Goal: Navigation & Orientation: Find specific page/section

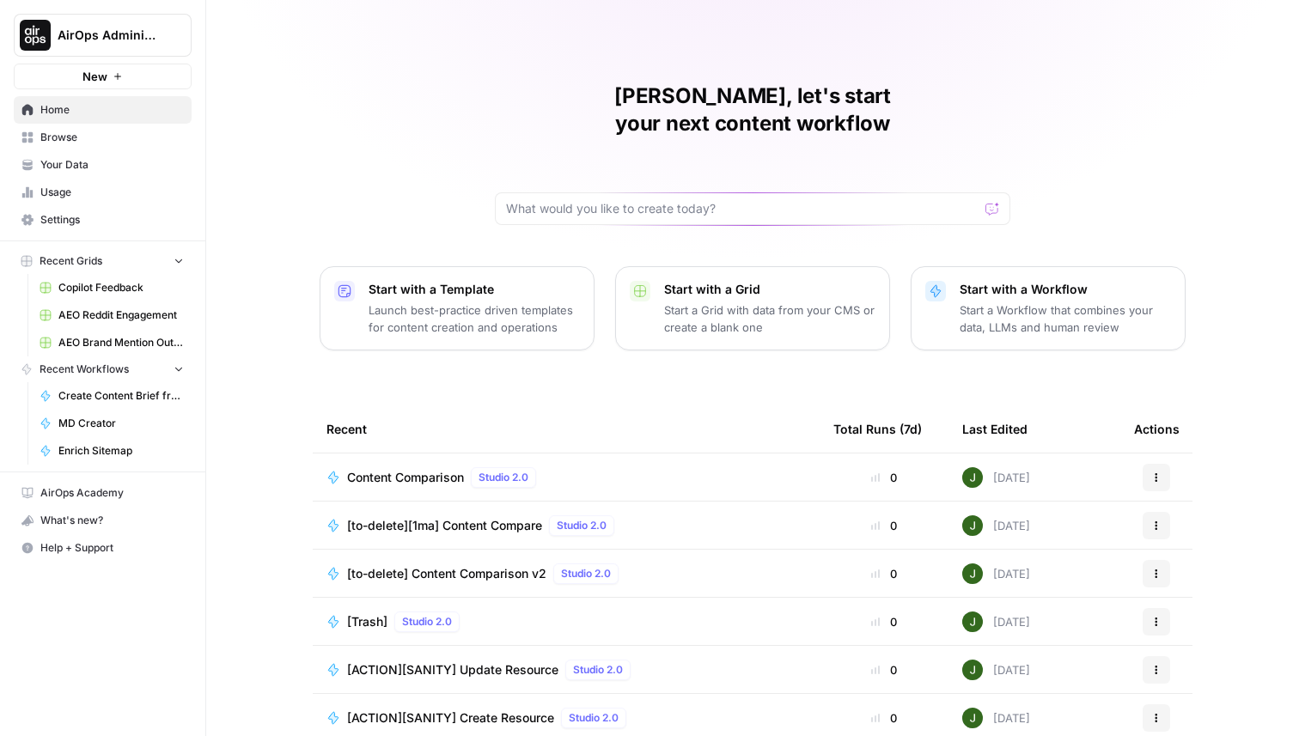
click at [408, 469] on span "Content Comparison" at bounding box center [405, 477] width 117 height 17
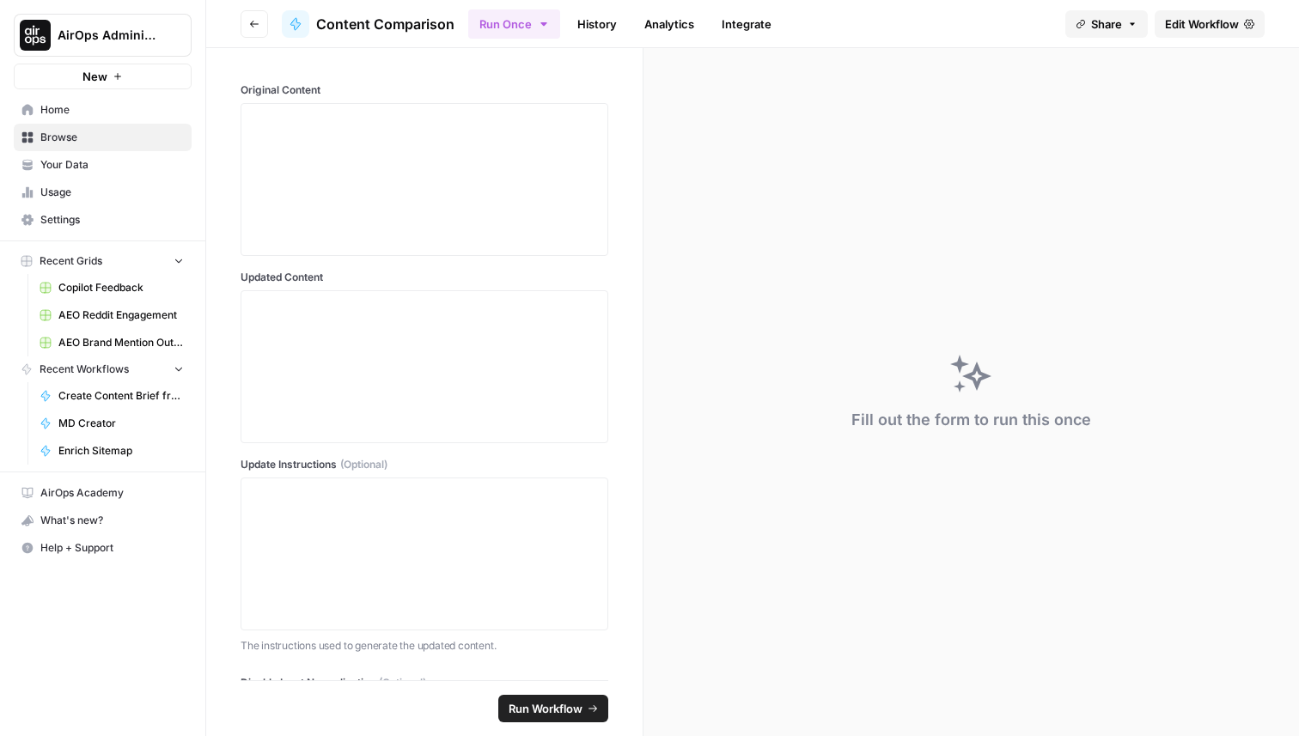
click at [607, 20] on link "History" at bounding box center [597, 23] width 60 height 27
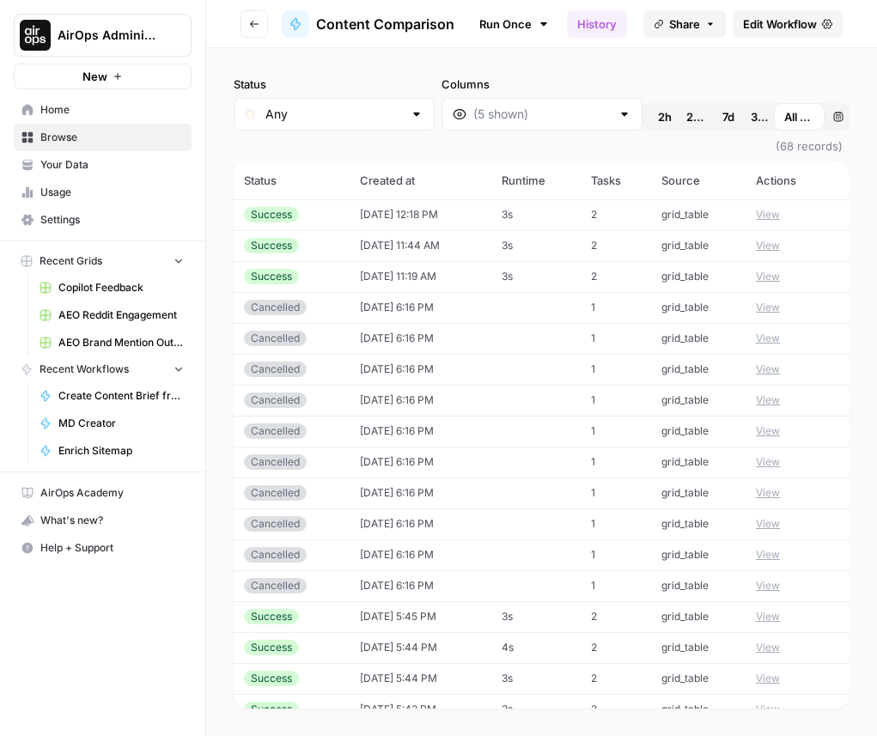
scroll to position [1594, 0]
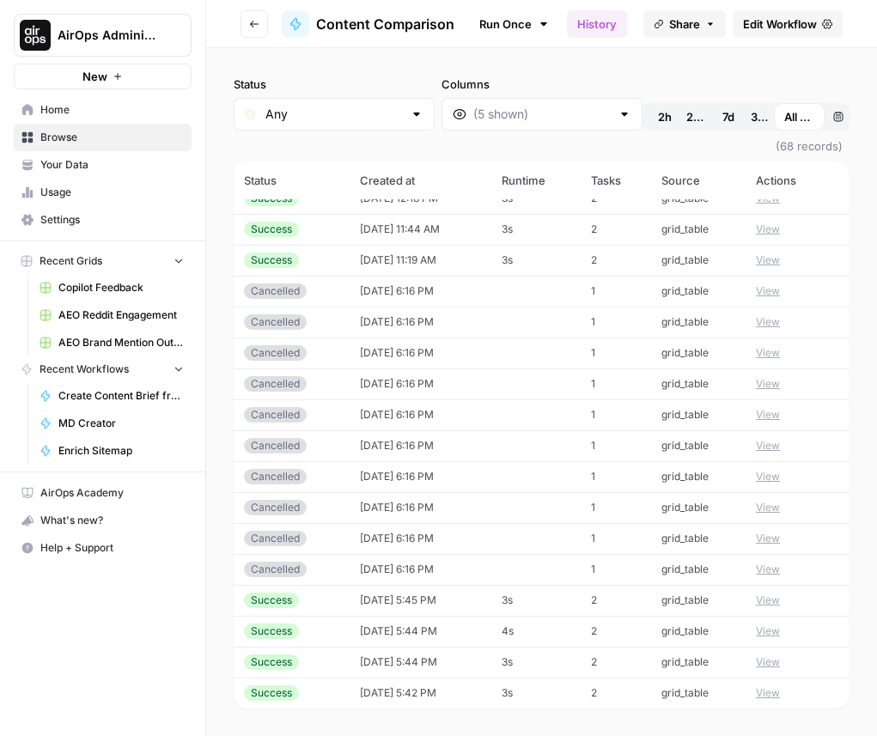
click at [794, 21] on span "Edit Workflow" at bounding box center [780, 23] width 74 height 17
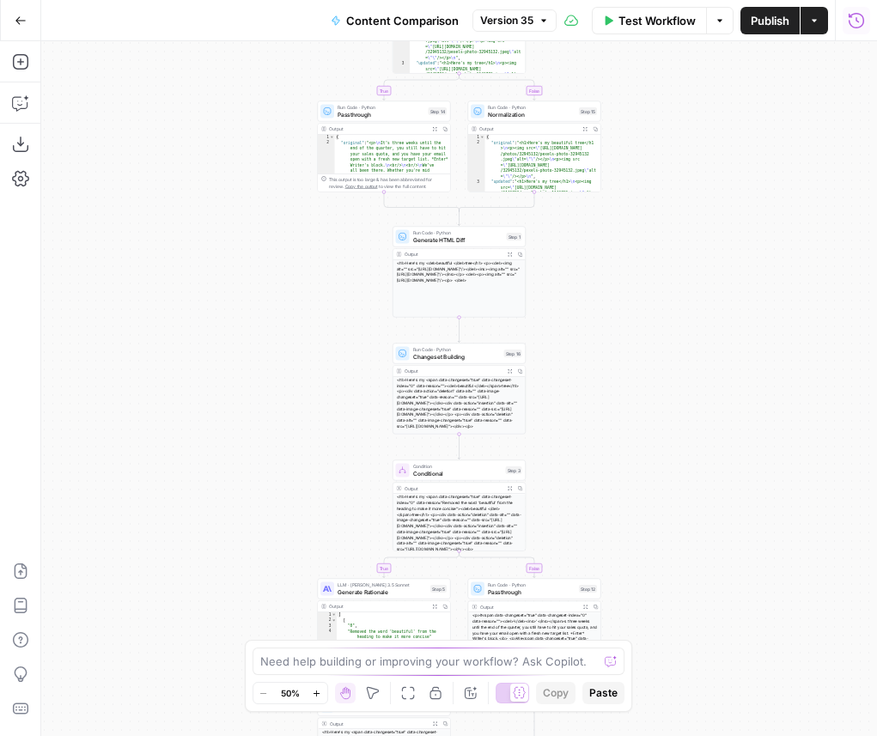
click at [853, 22] on icon "button" at bounding box center [856, 20] width 17 height 17
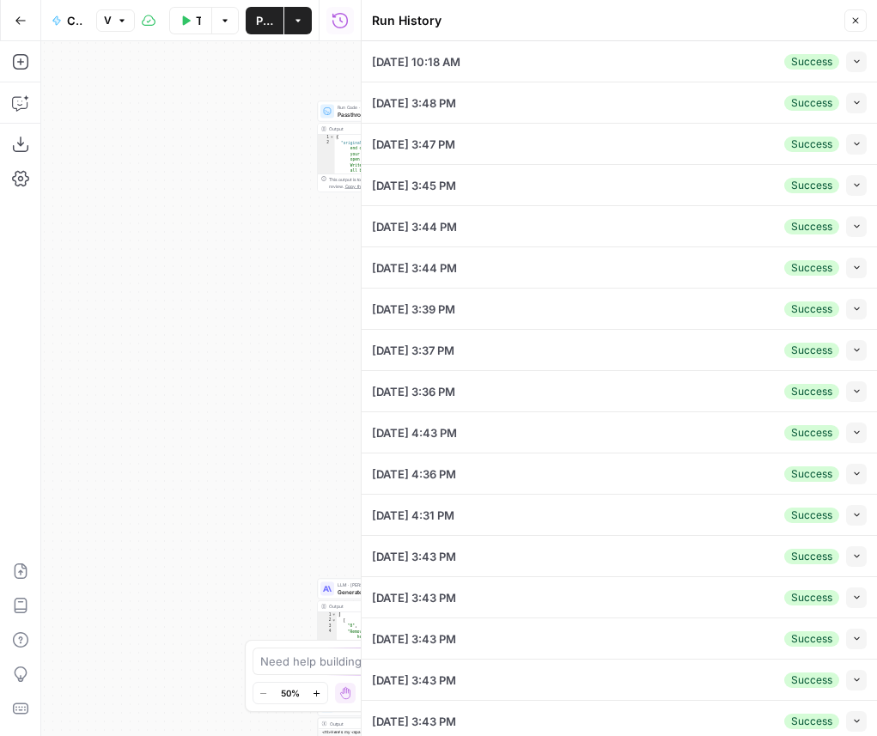
click at [856, 19] on icon "button" at bounding box center [856, 20] width 10 height 10
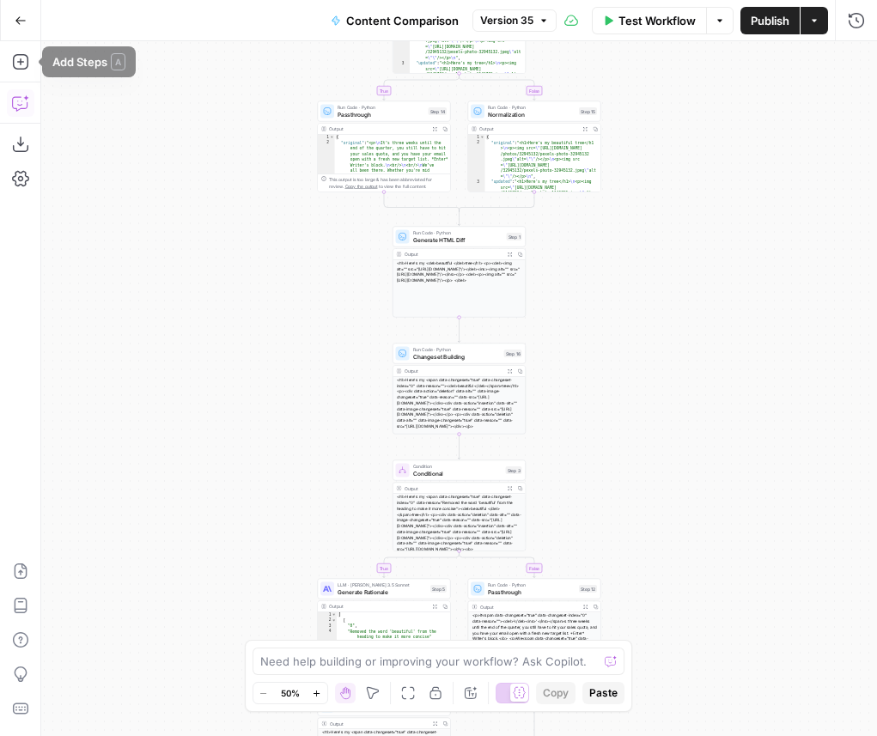
click at [22, 105] on icon "button" at bounding box center [20, 103] width 17 height 17
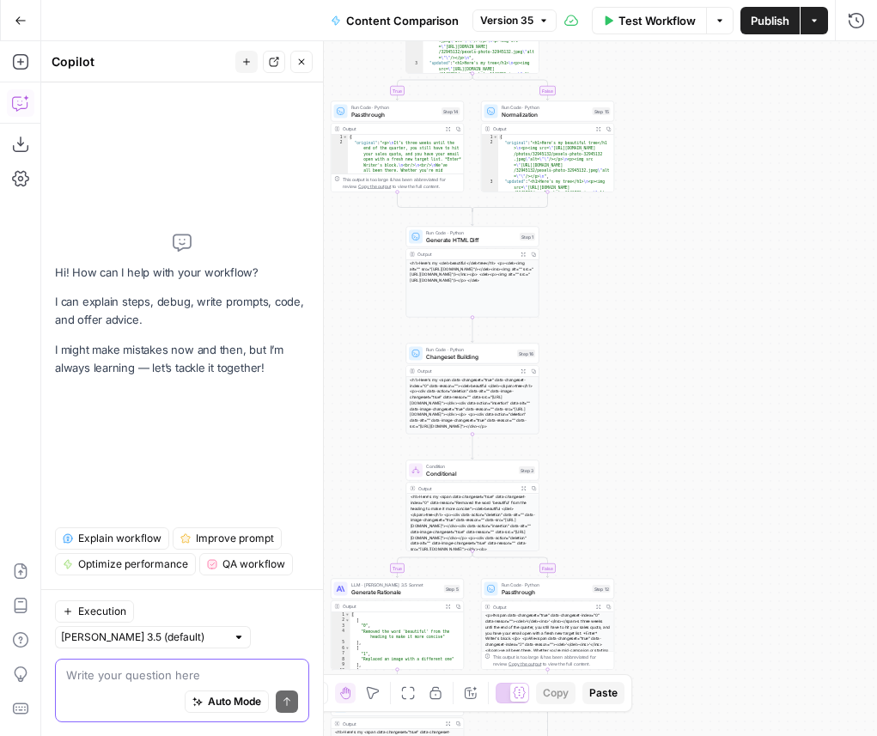
click at [101, 619] on span "Execution" at bounding box center [102, 611] width 48 height 15
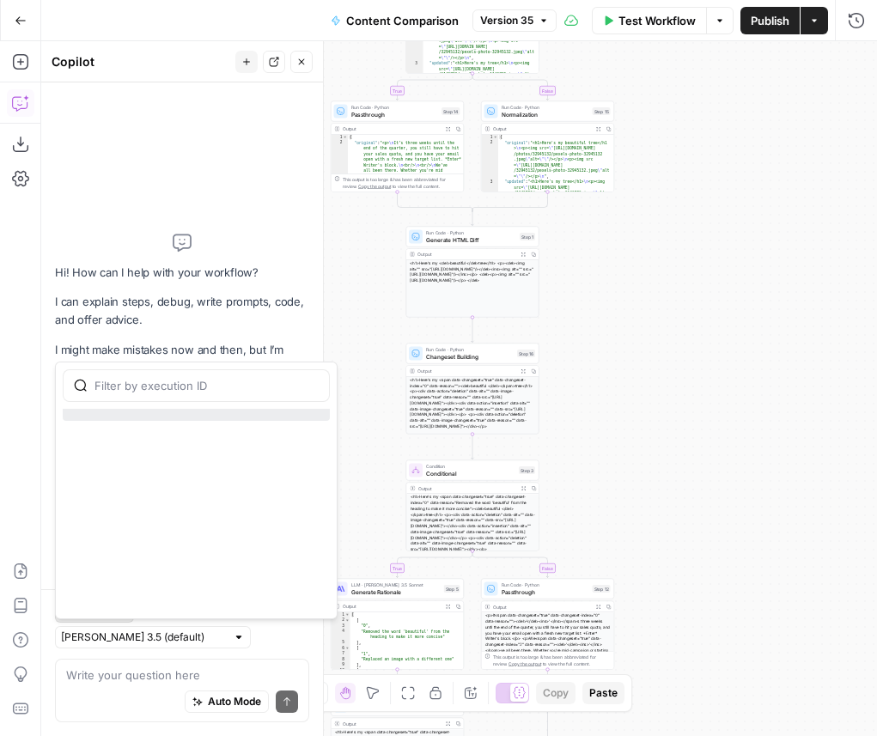
scroll to position [3021, 0]
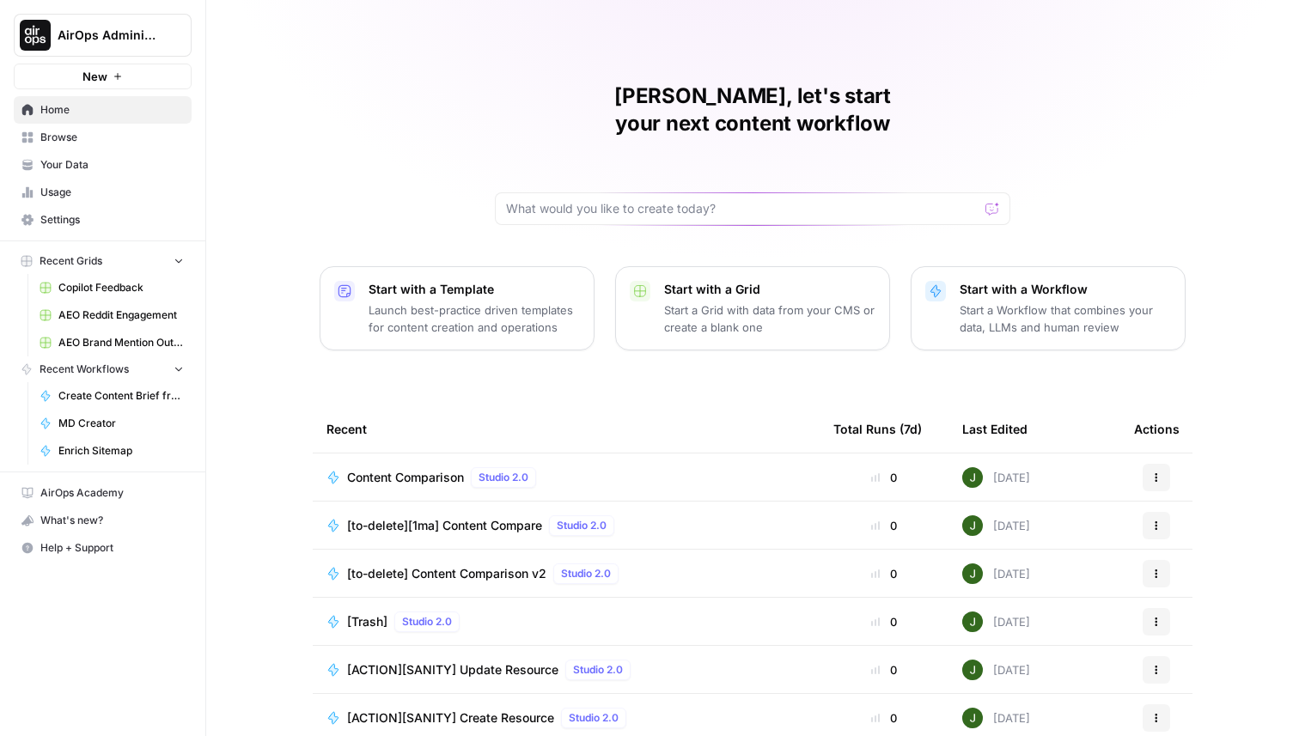
click at [66, 136] on span "Browse" at bounding box center [111, 137] width 143 height 15
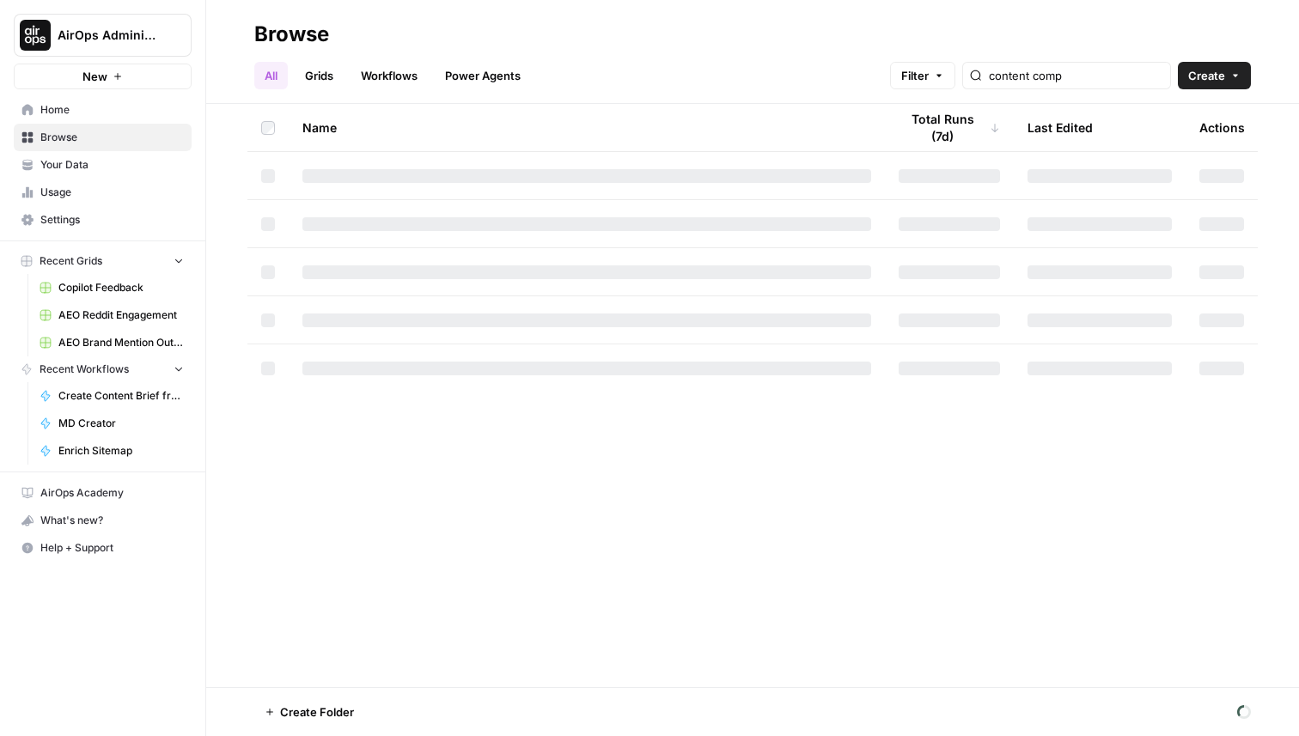
click at [389, 78] on link "Workflows" at bounding box center [389, 75] width 77 height 27
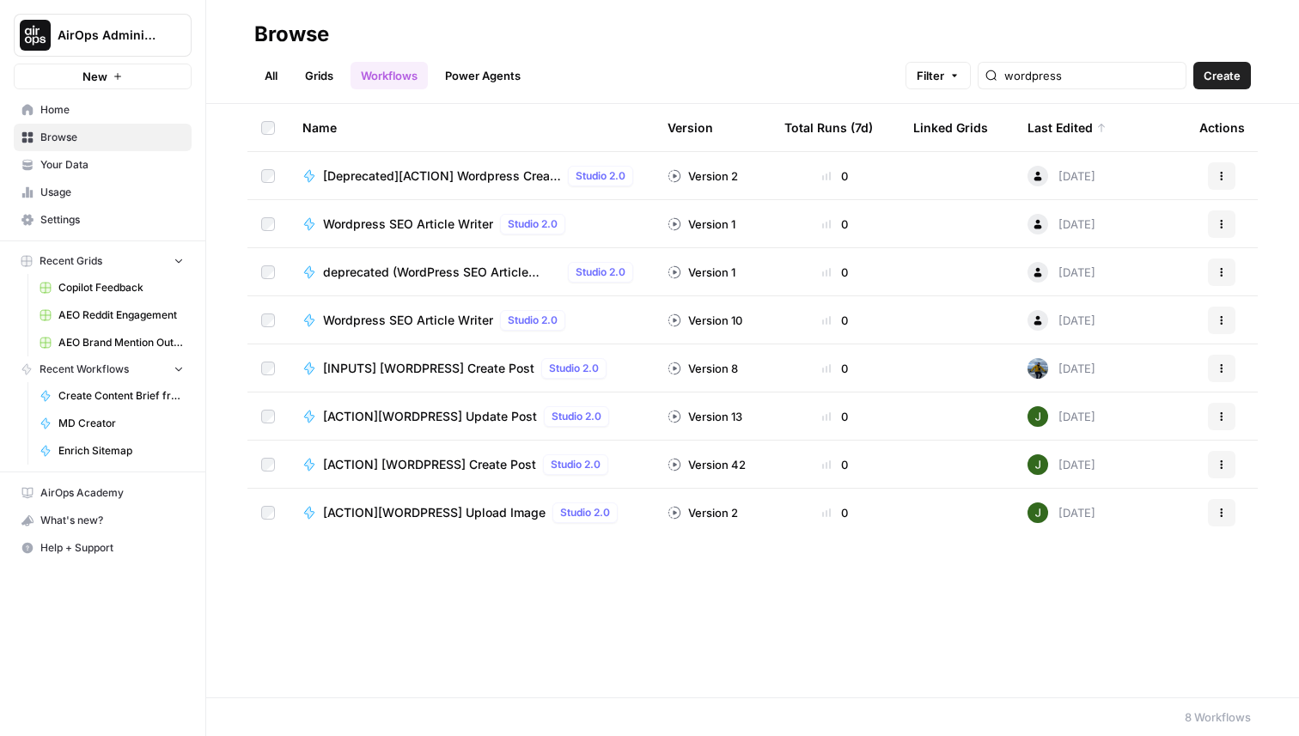
click at [106, 30] on span "AirOps Administrative" at bounding box center [110, 35] width 104 height 17
click at [607, 39] on h2 "Browse" at bounding box center [752, 34] width 997 height 27
click at [1176, 76] on input "wordpress" at bounding box center [1091, 75] width 174 height 17
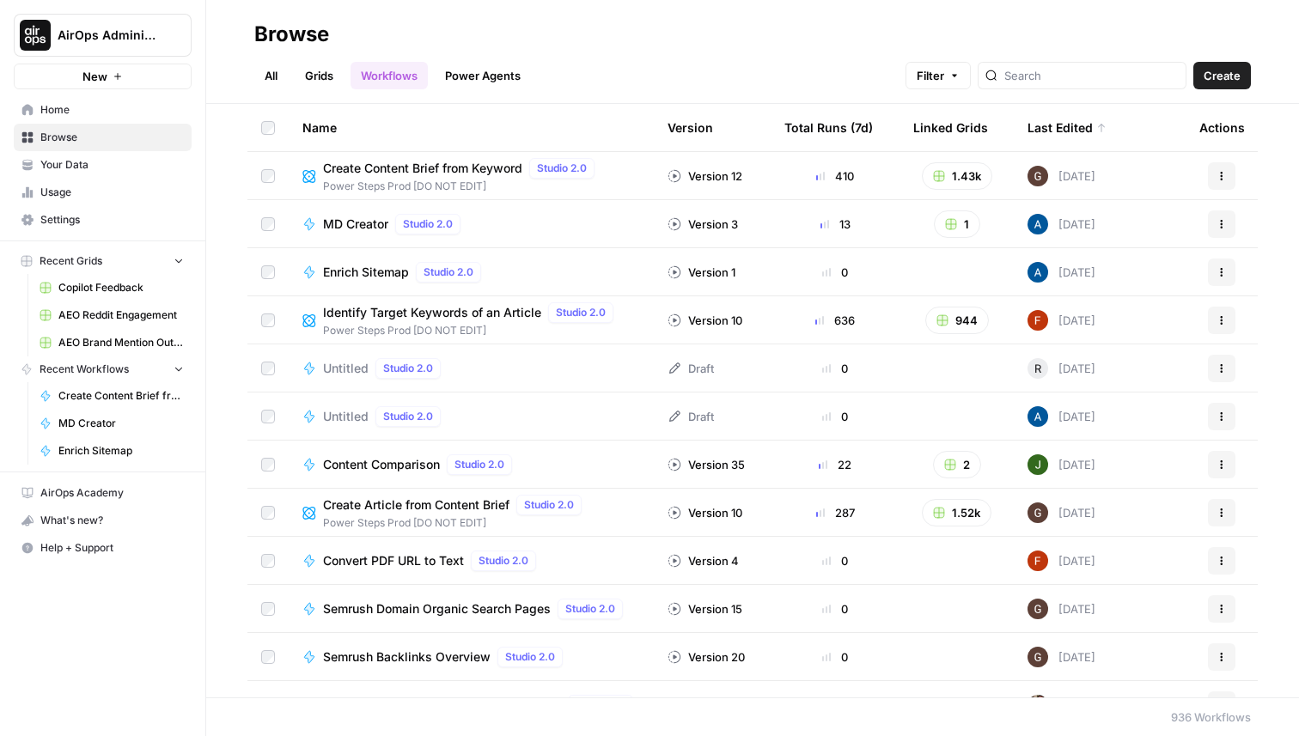
click at [834, 127] on div "Total Runs (7d)" at bounding box center [828, 127] width 88 height 47
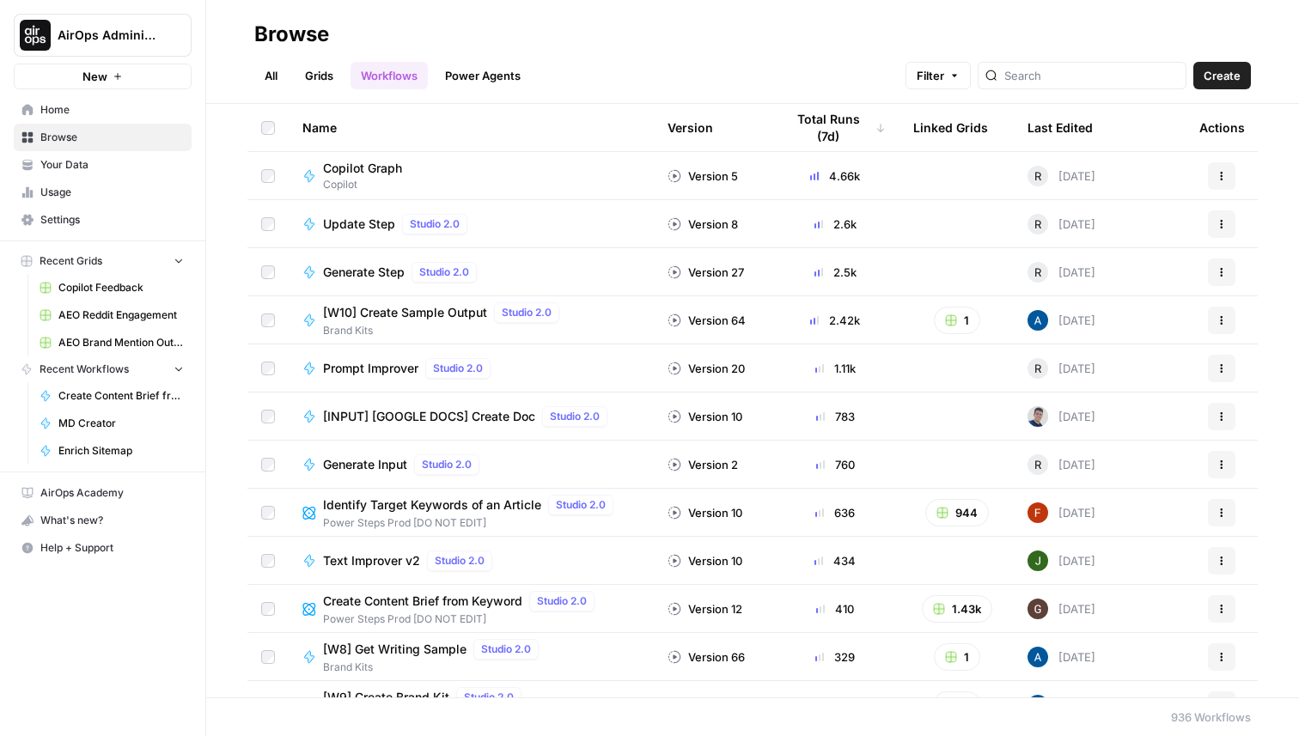
click at [942, 128] on div "Linked Grids" at bounding box center [950, 127] width 75 height 47
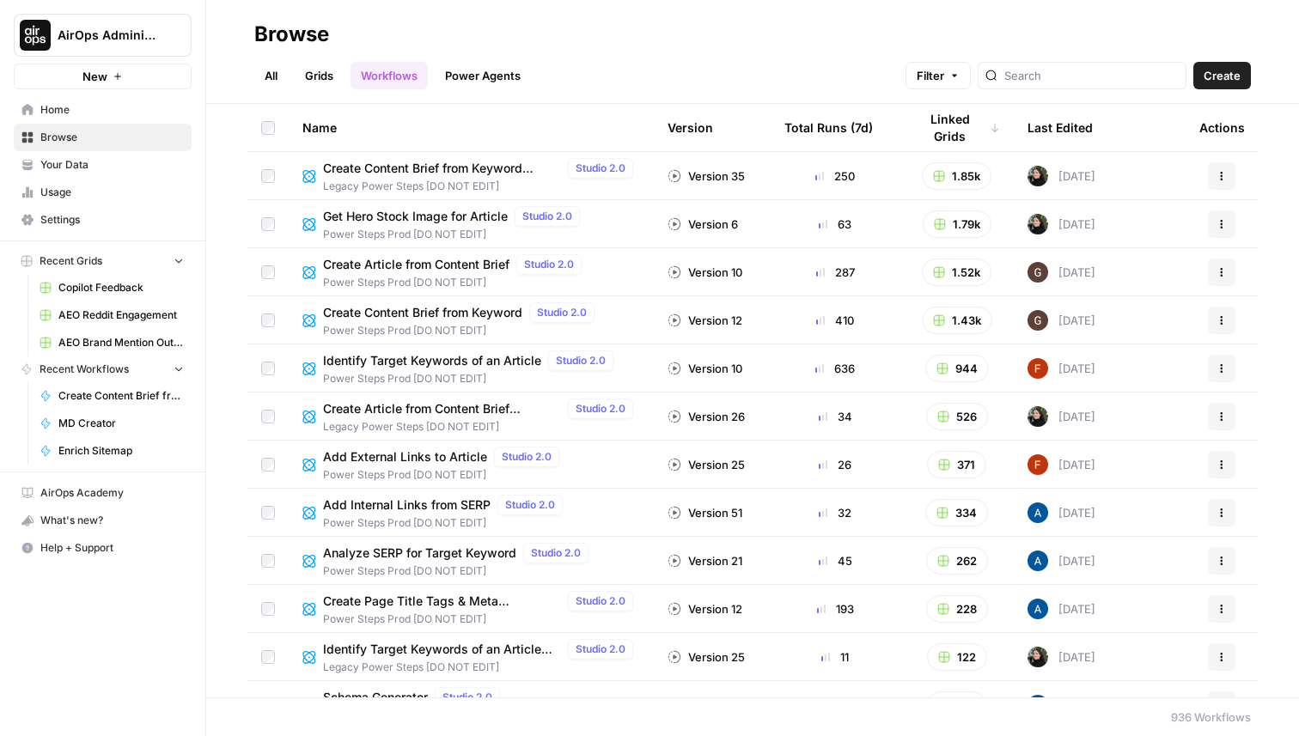
click at [1077, 125] on div "Last Edited" at bounding box center [1060, 127] width 65 height 47
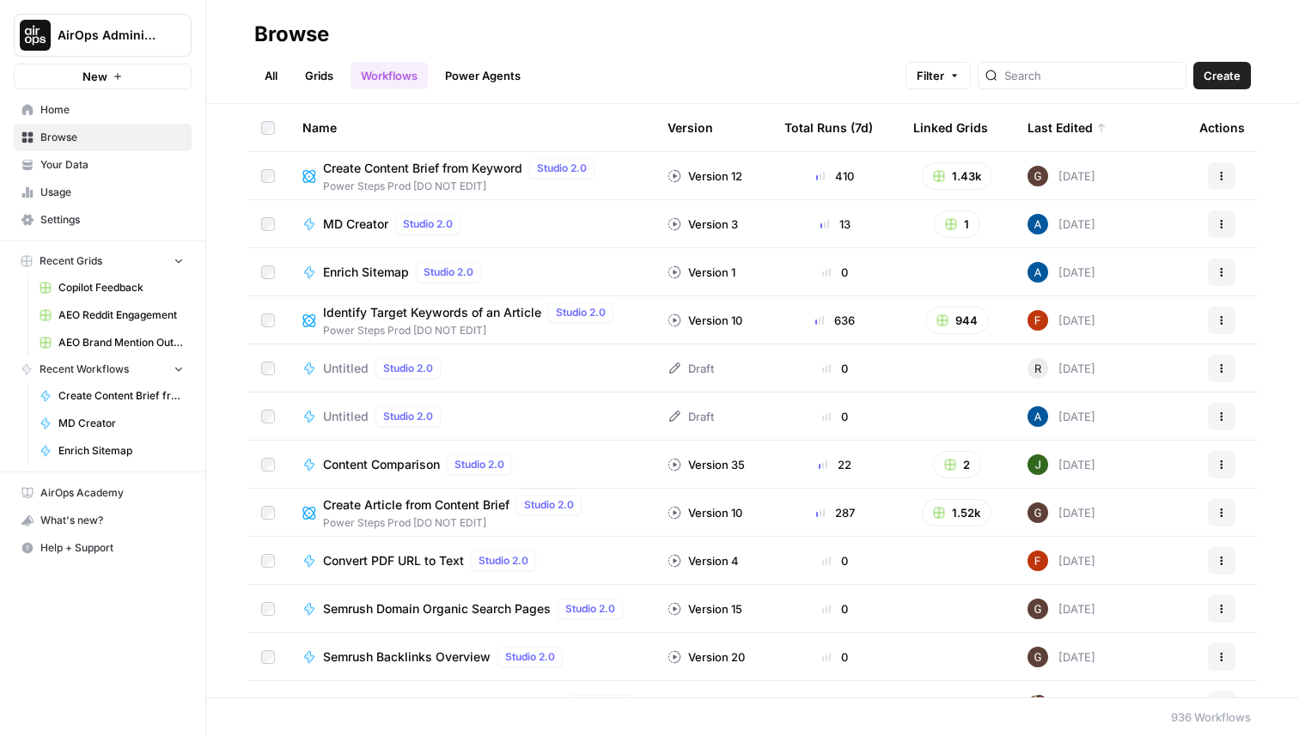
click at [692, 134] on div "Version" at bounding box center [691, 127] width 46 height 47
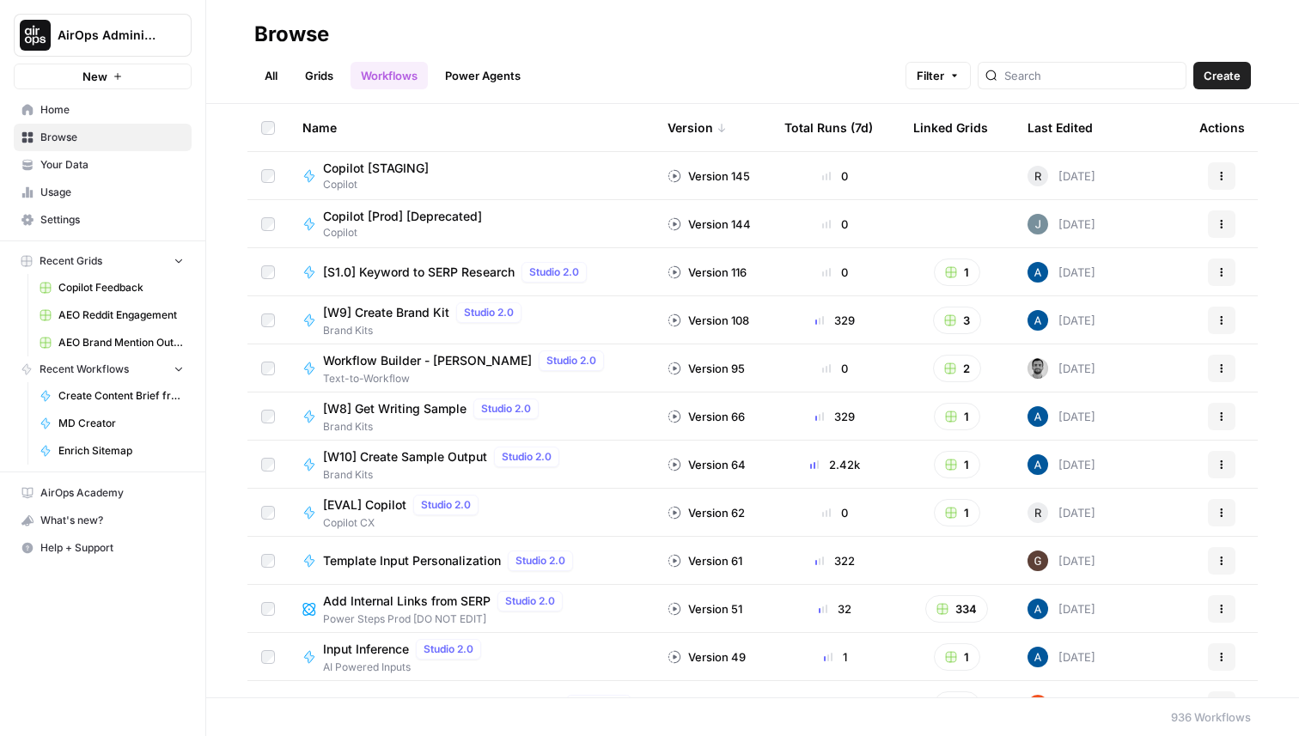
click at [820, 123] on div "Total Runs (7d)" at bounding box center [828, 127] width 88 height 47
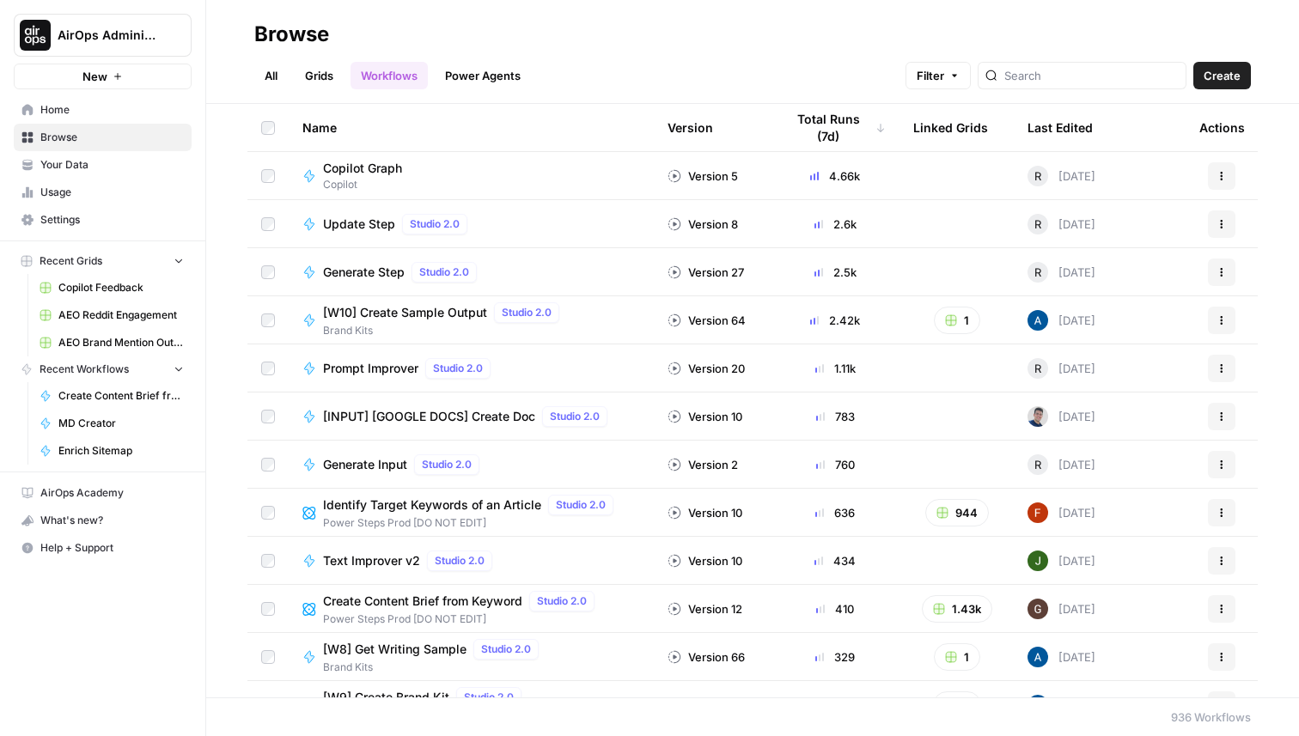
click at [838, 70] on div "All Grids Workflows Power Agents Filter Create" at bounding box center [752, 68] width 997 height 41
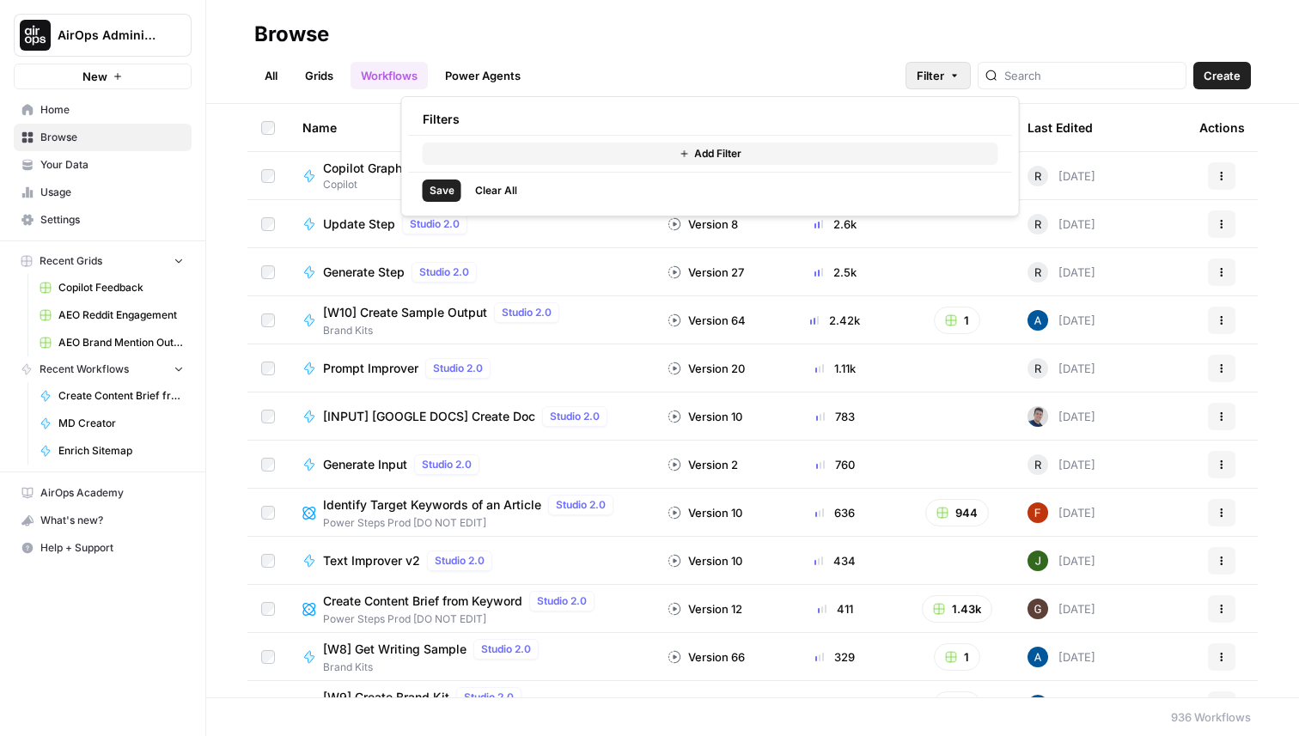
click at [971, 82] on button "Filter" at bounding box center [938, 75] width 65 height 27
click at [668, 137] on div "Add Filter" at bounding box center [710, 154] width 603 height 36
click at [679, 154] on icon "button" at bounding box center [684, 154] width 10 height 10
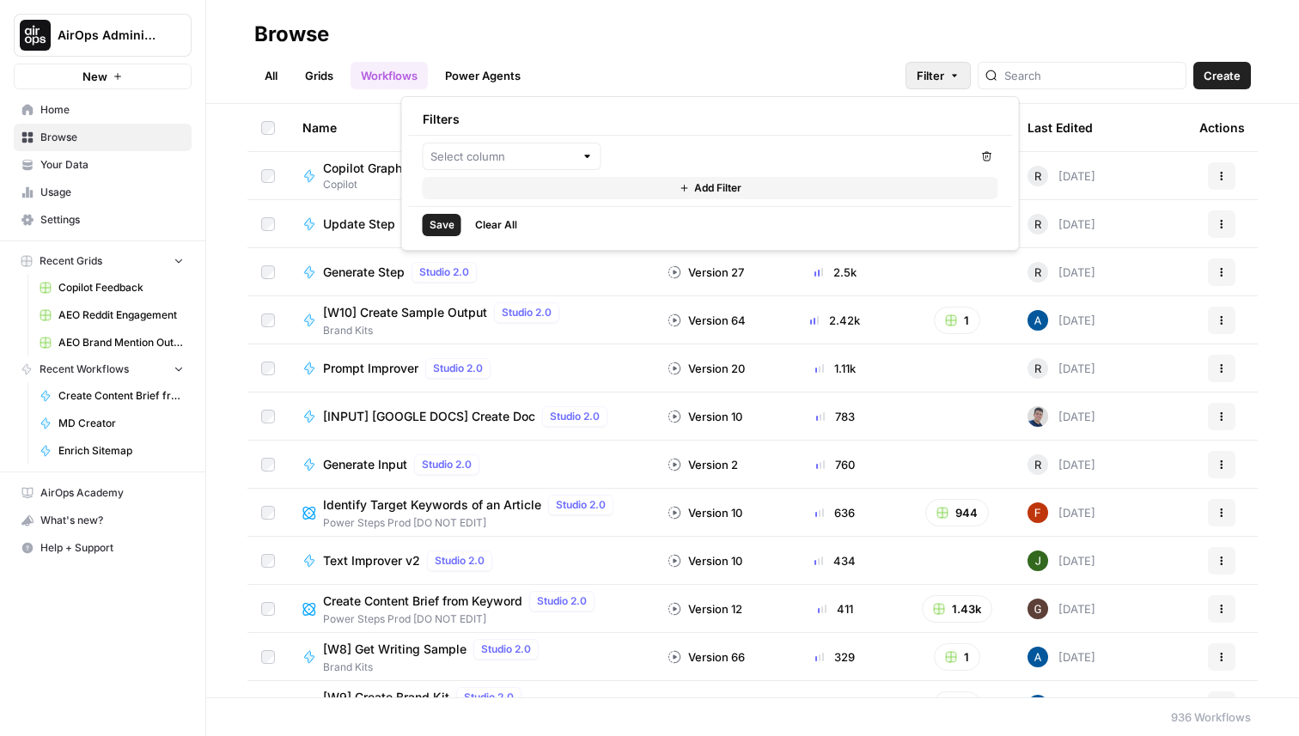
click at [528, 147] on div at bounding box center [512, 156] width 179 height 27
click at [537, 211] on button "Total Runs (7d)" at bounding box center [511, 221] width 163 height 24
type input "Total Runs (7d)"
click at [710, 160] on input "number" at bounding box center [697, 156] width 163 height 17
click at [841, 160] on input "number" at bounding box center [883, 156] width 163 height 17
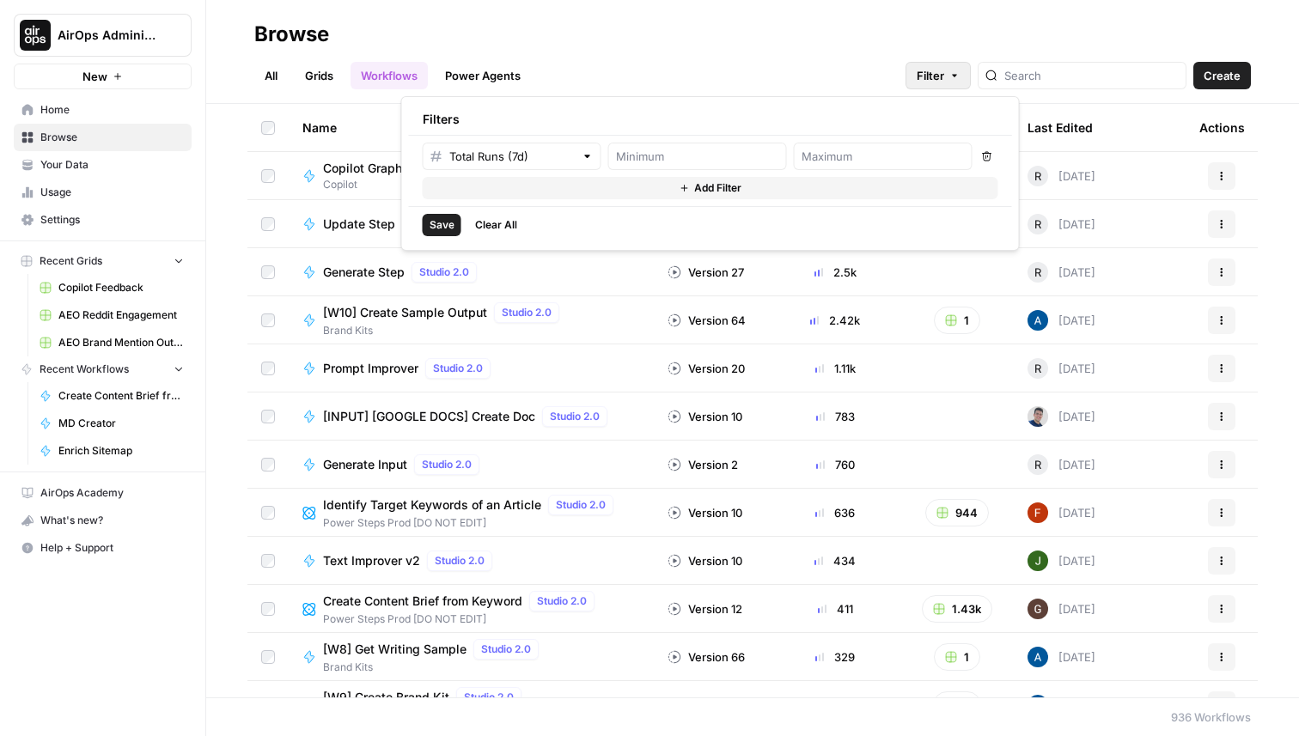
click at [711, 145] on div at bounding box center [697, 156] width 179 height 27
click at [838, 157] on input "number" at bounding box center [883, 156] width 163 height 17
click at [695, 149] on input "number" at bounding box center [697, 156] width 163 height 17
type input "0"
click at [844, 148] on input "number" at bounding box center [883, 156] width 163 height 17
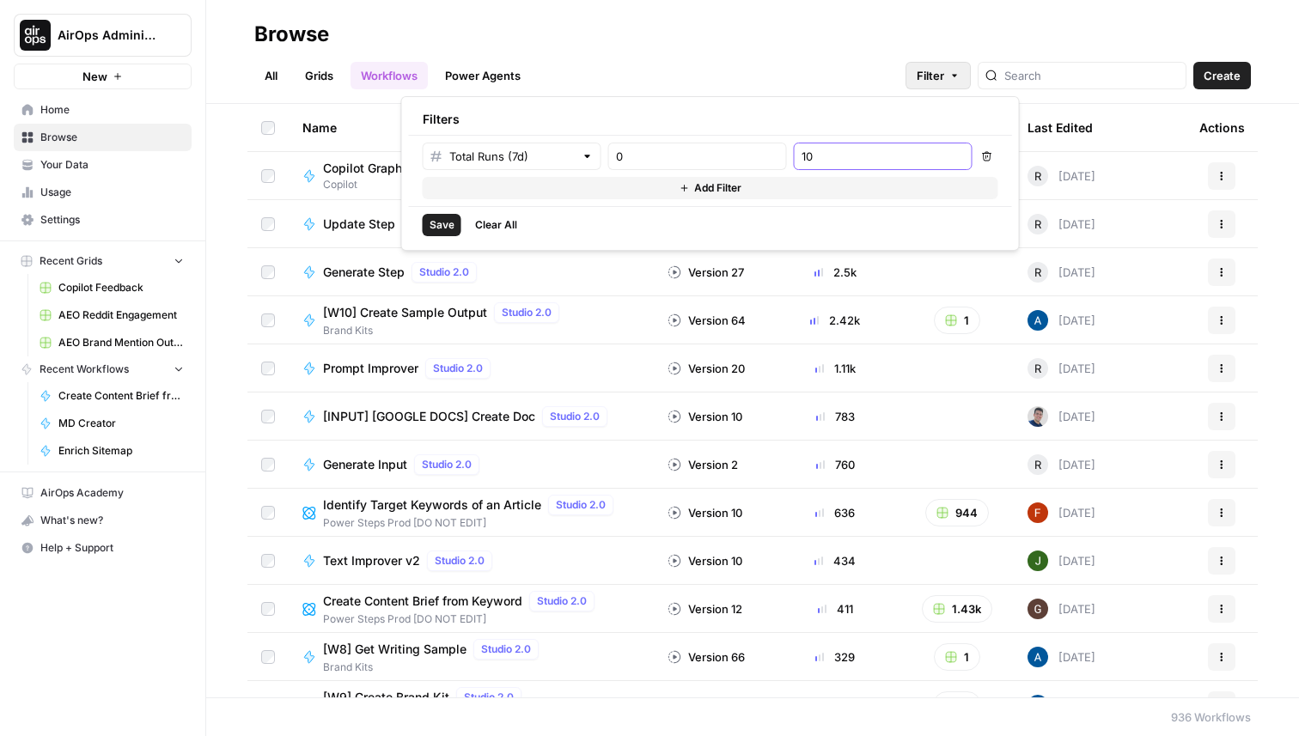
type input "10"
click at [450, 229] on span "Save" at bounding box center [442, 224] width 25 height 15
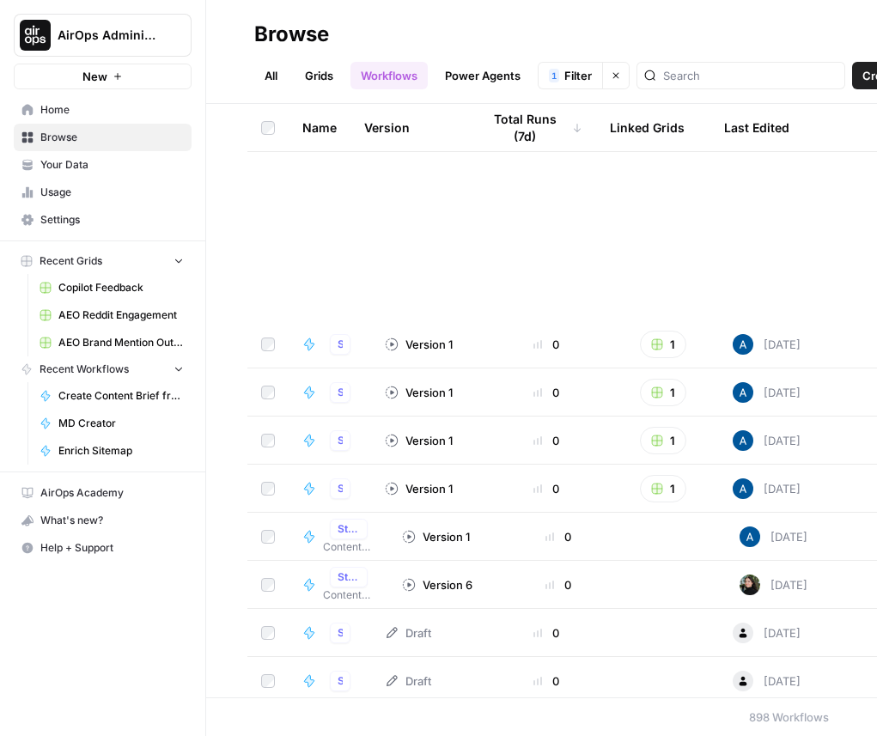
scroll to position [1838, 0]
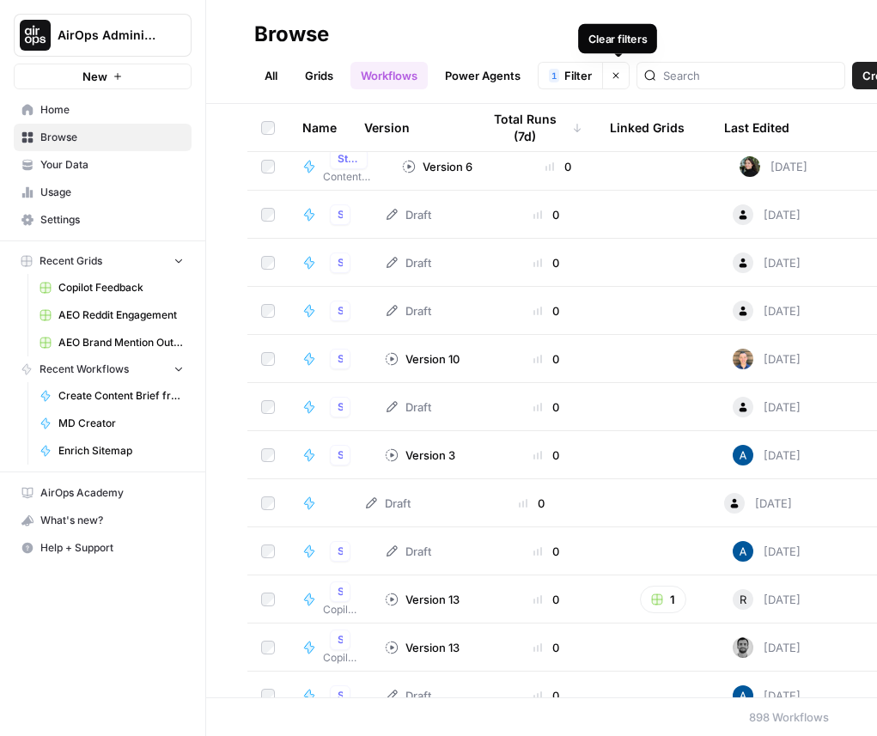
click at [620, 80] on icon "button" at bounding box center [616, 75] width 10 height 10
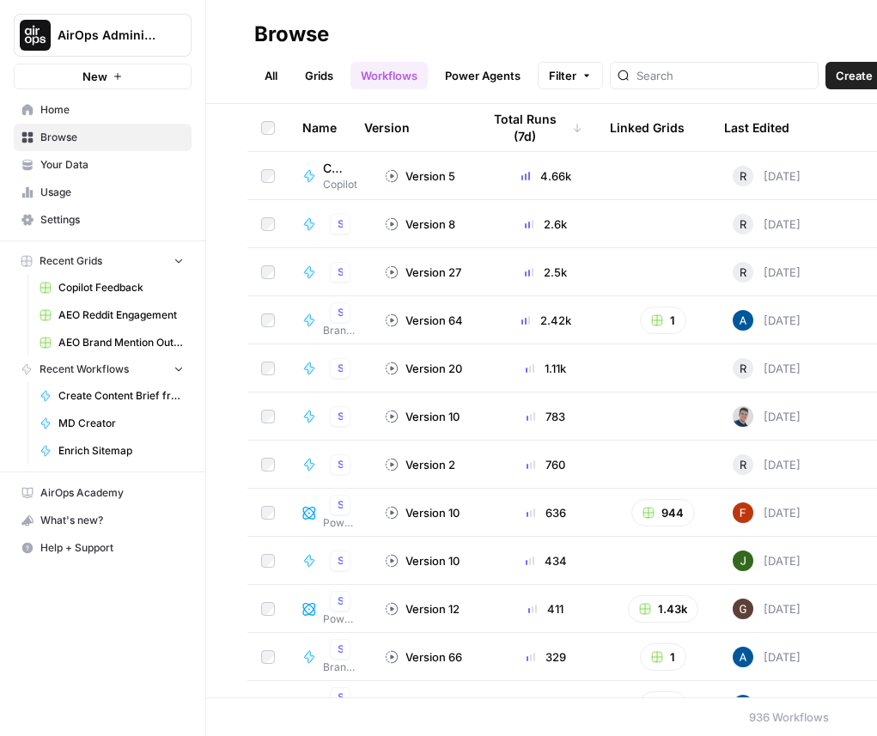
click at [405, 82] on link "Workflows" at bounding box center [389, 75] width 77 height 27
click at [312, 82] on link "Grids" at bounding box center [319, 75] width 49 height 27
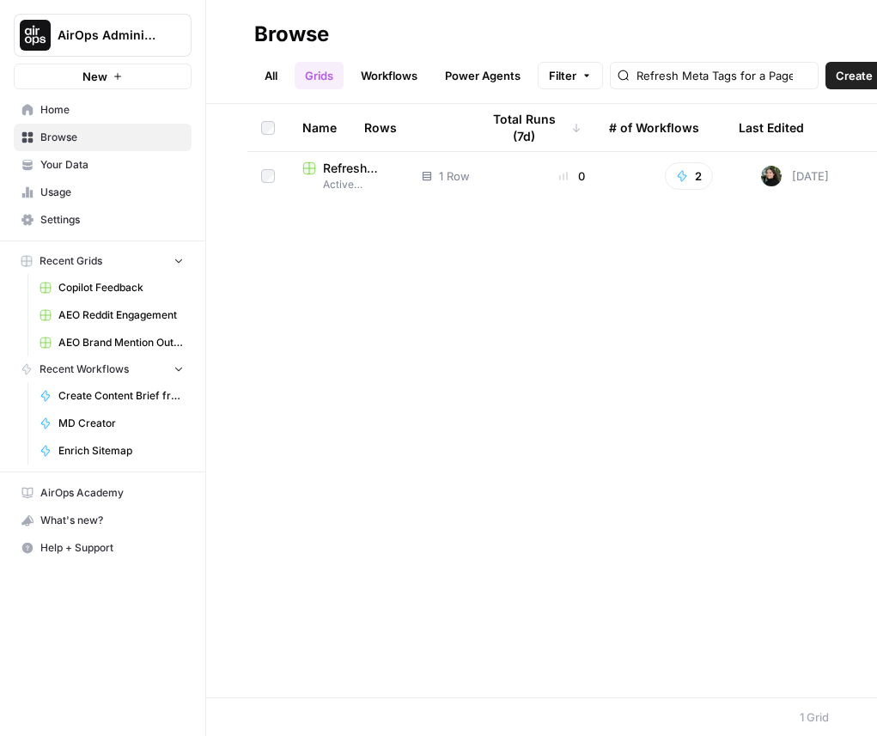
click at [387, 82] on link "Workflows" at bounding box center [389, 75] width 77 height 27
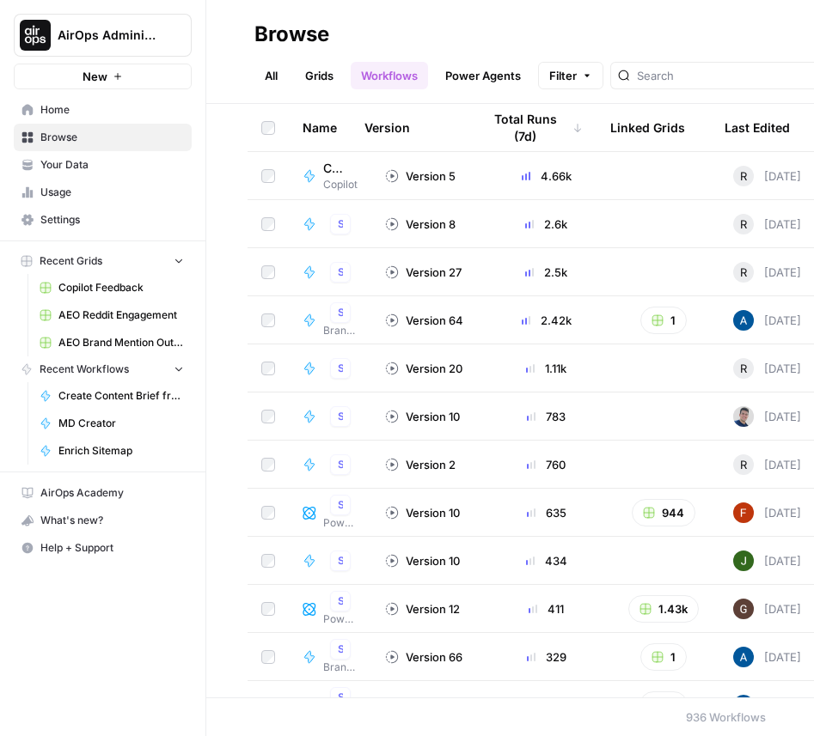
click at [322, 73] on link "Grids" at bounding box center [319, 75] width 49 height 27
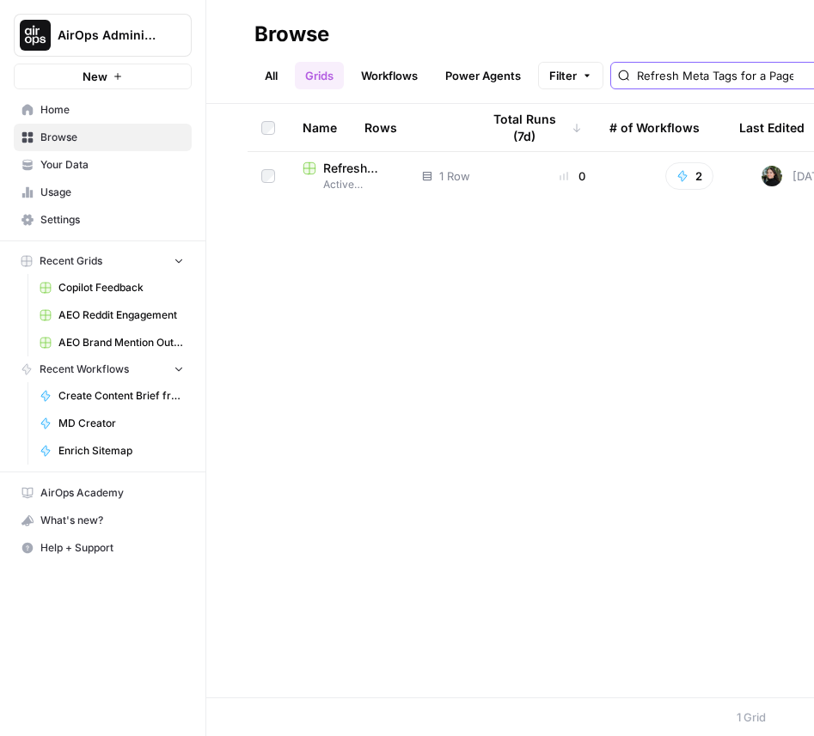
click at [758, 75] on input "Refresh Meta Tags for a Page" at bounding box center [724, 75] width 174 height 17
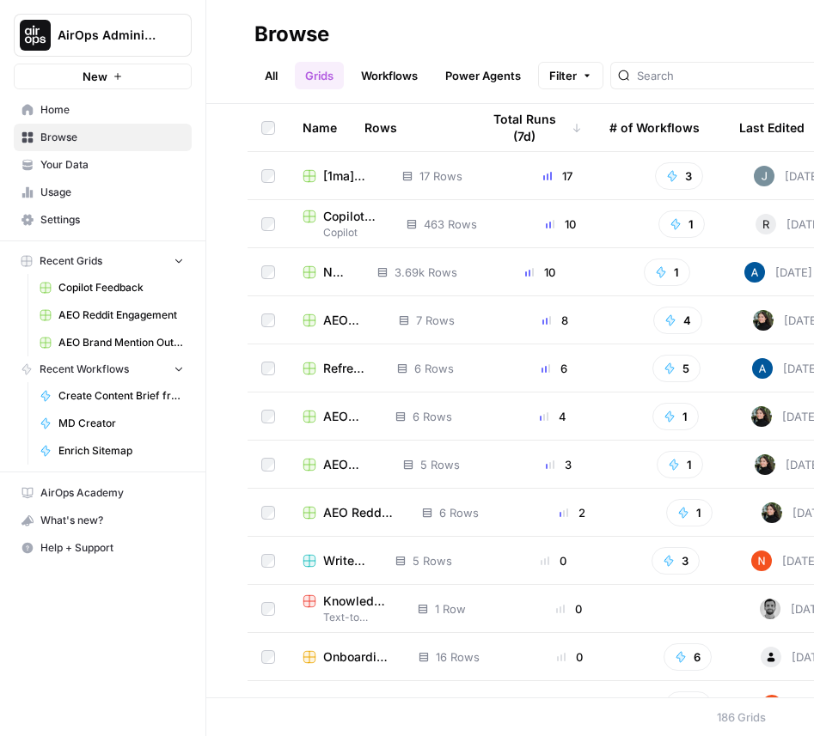
click at [273, 74] on link "All" at bounding box center [271, 75] width 34 height 27
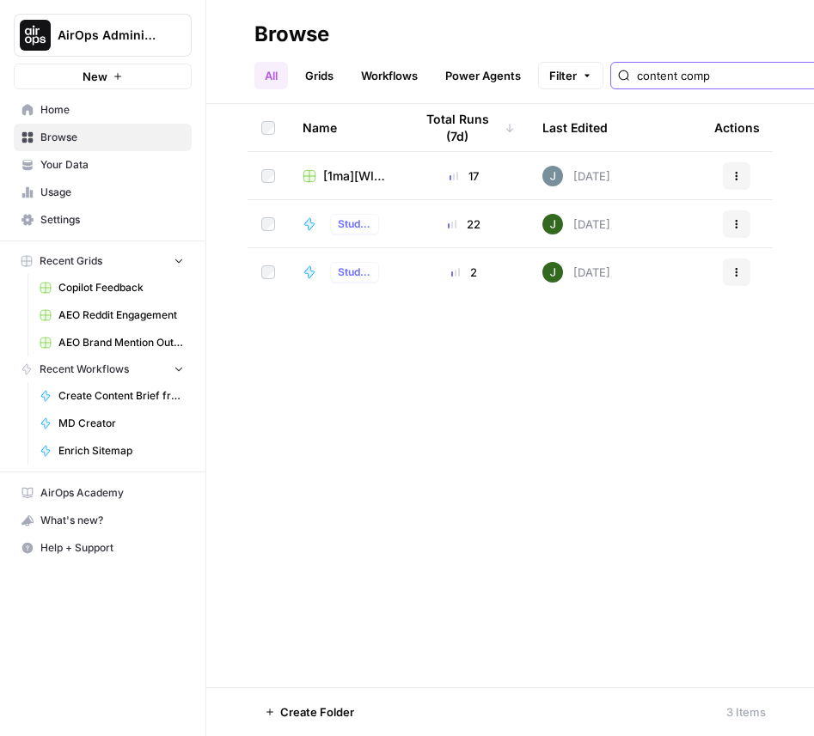
click at [755, 78] on input "content comp" at bounding box center [724, 75] width 174 height 17
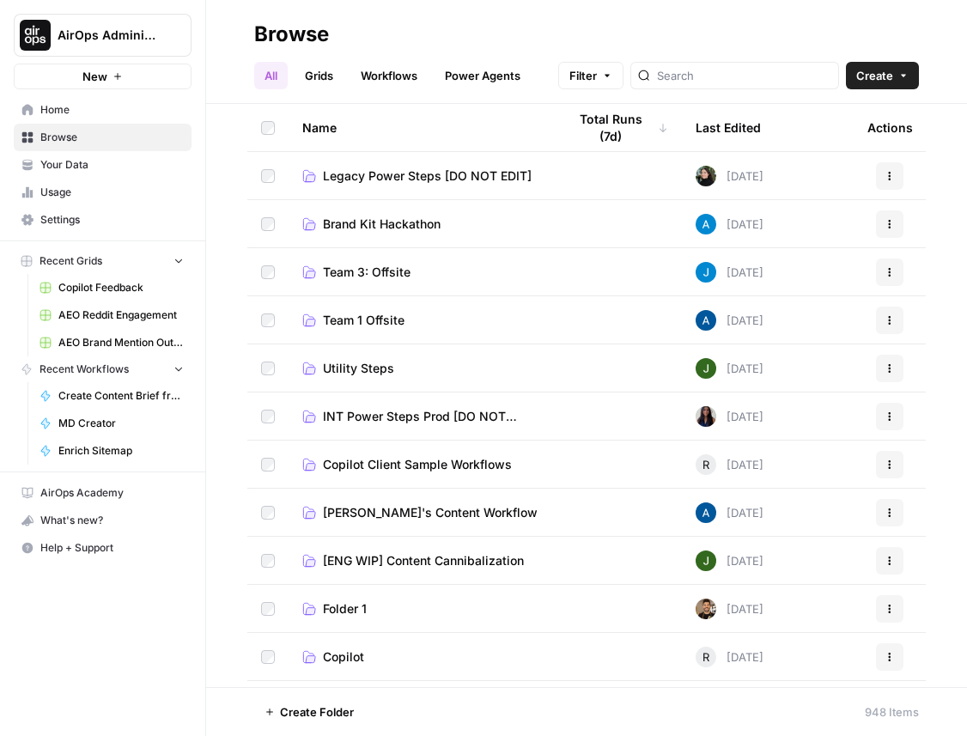
click at [381, 178] on span "Legacy Power Steps [DO NOT EDIT]" at bounding box center [427, 176] width 209 height 17
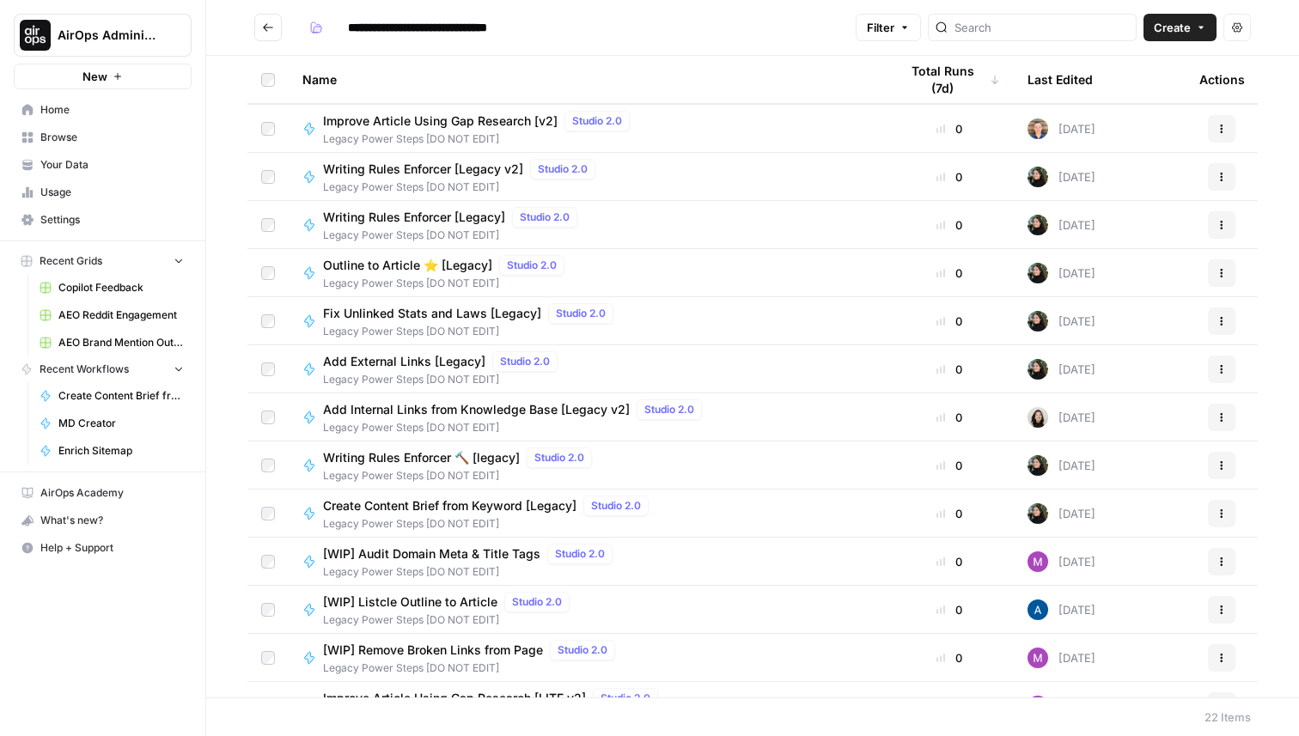
scroll to position [367, 0]
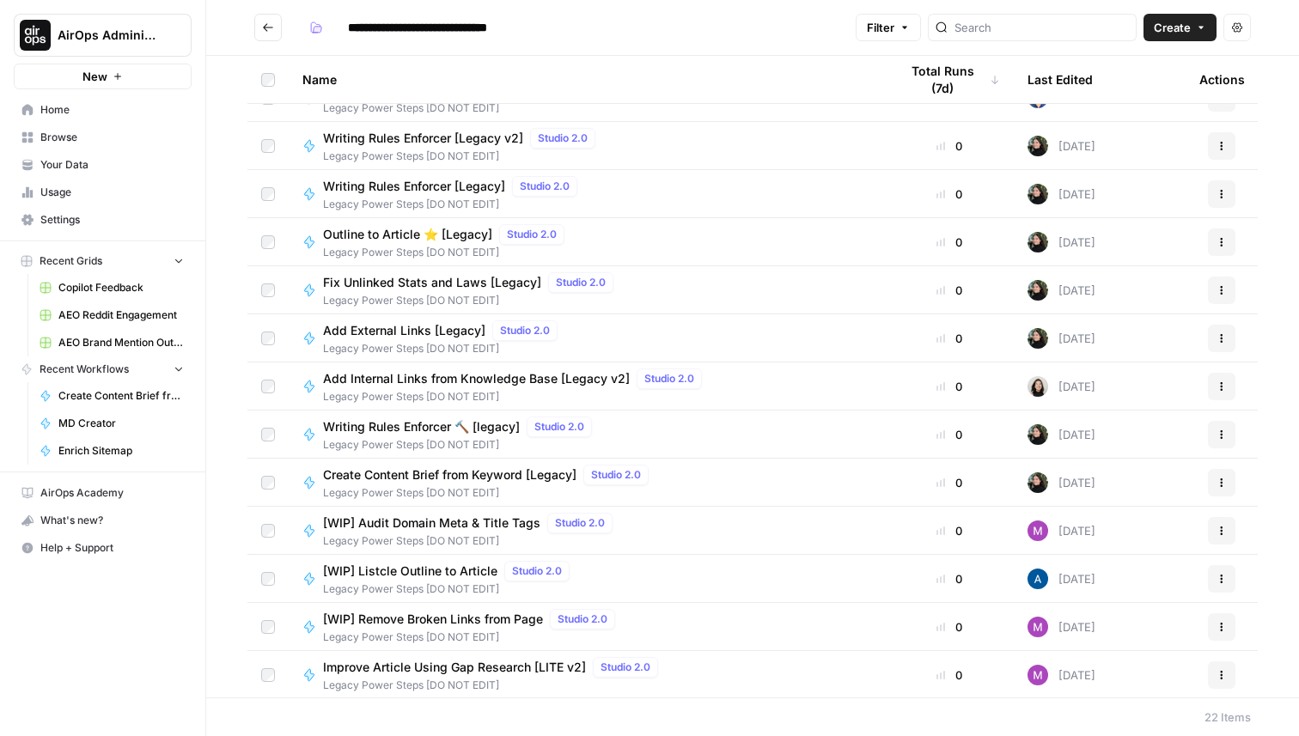
click at [265, 25] on icon "Go back" at bounding box center [268, 27] width 10 height 8
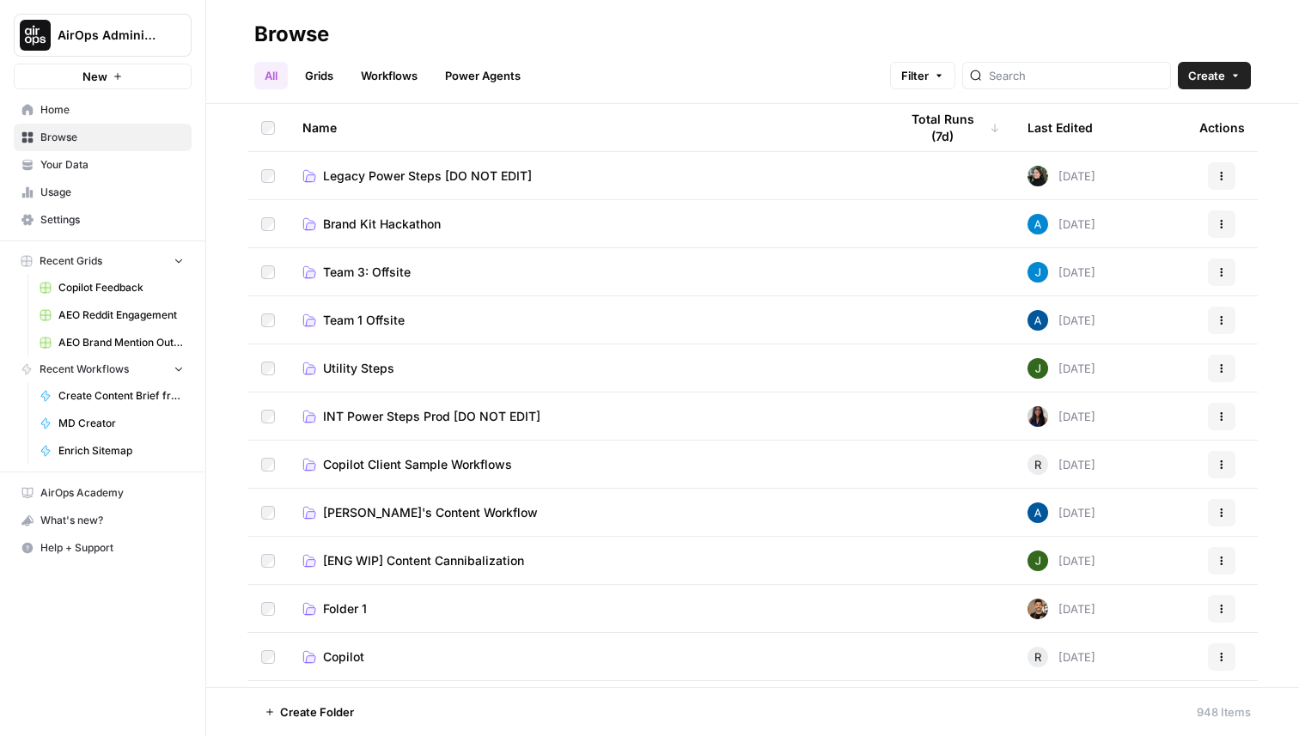
click at [1217, 184] on button "Actions" at bounding box center [1221, 175] width 27 height 27
click at [316, 121] on div "Name" at bounding box center [586, 127] width 569 height 47
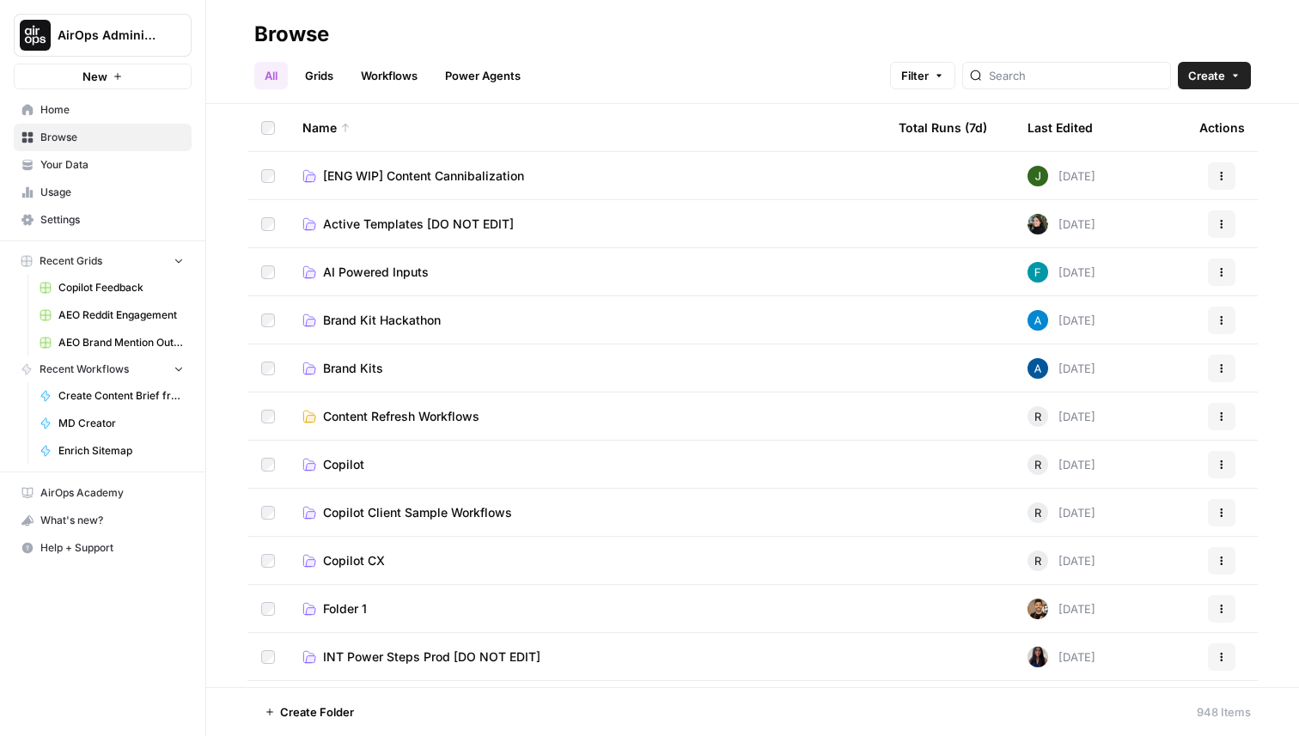
click at [311, 87] on link "Grids" at bounding box center [319, 75] width 49 height 27
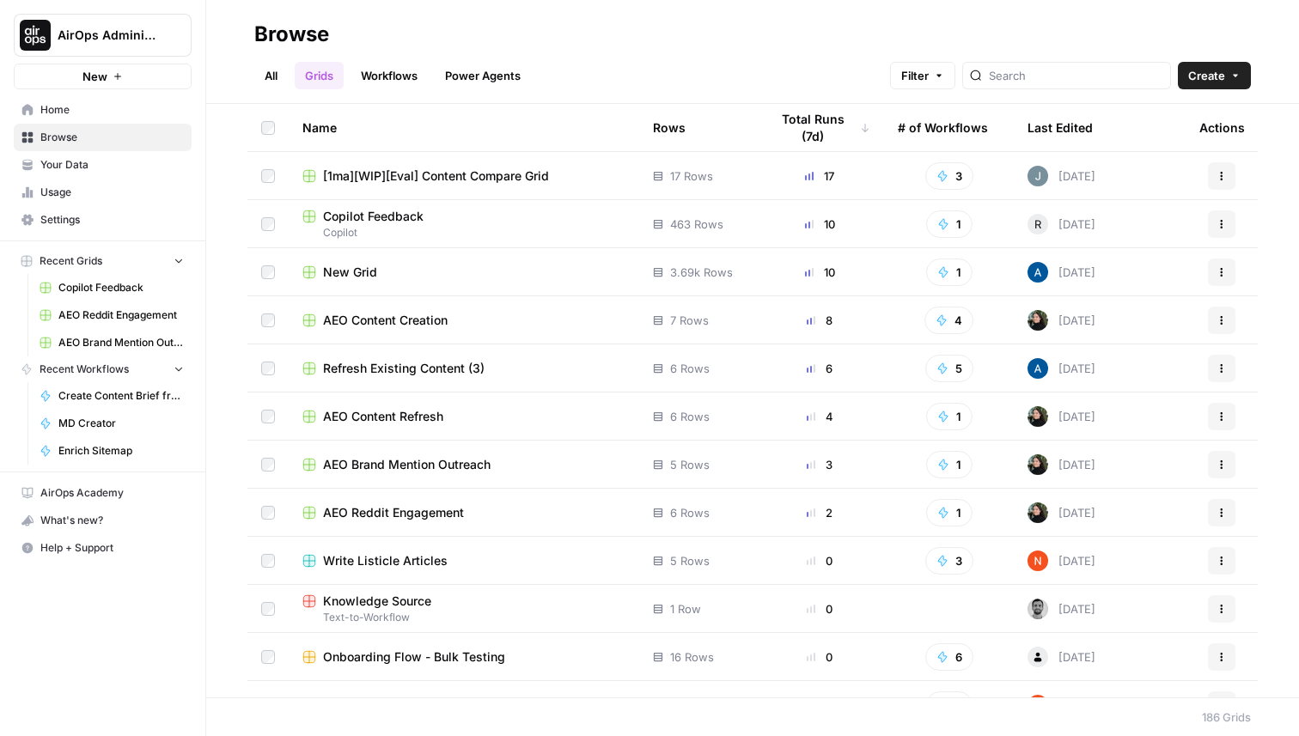
click at [367, 74] on link "Workflows" at bounding box center [389, 75] width 77 height 27
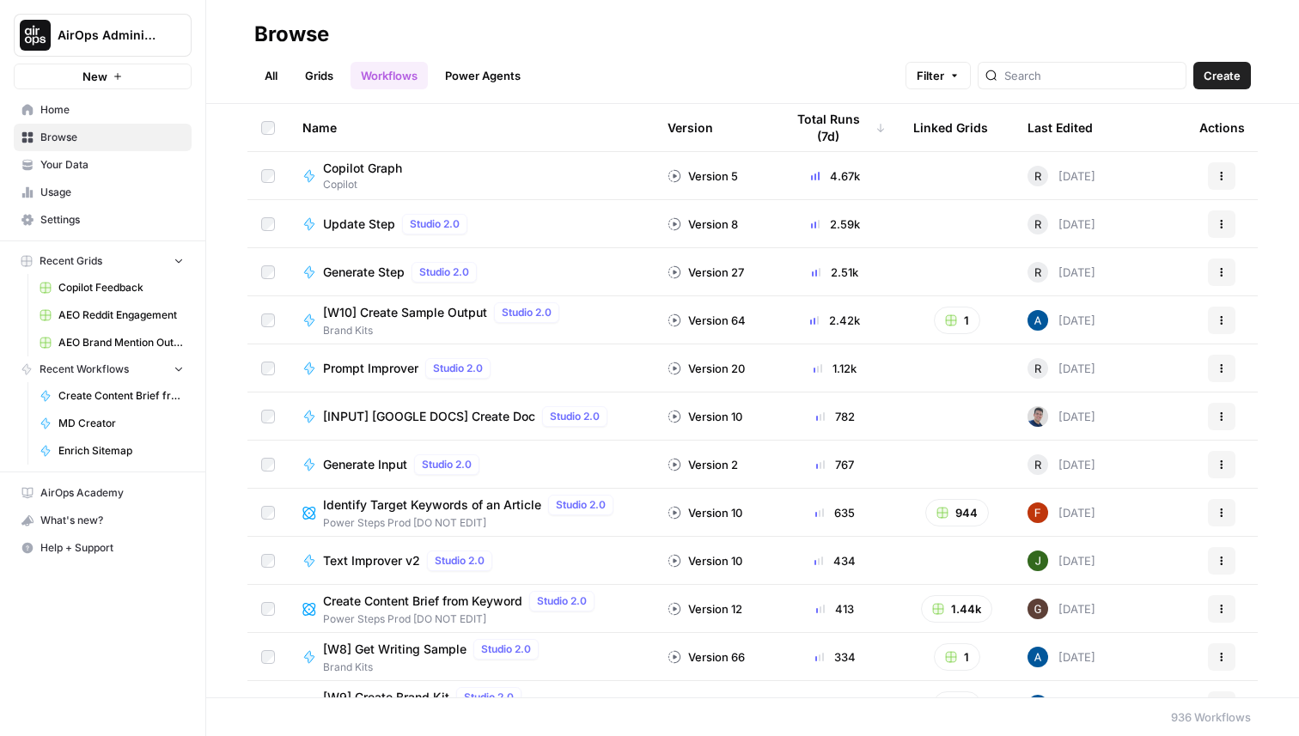
click at [266, 86] on link "All" at bounding box center [271, 75] width 34 height 27
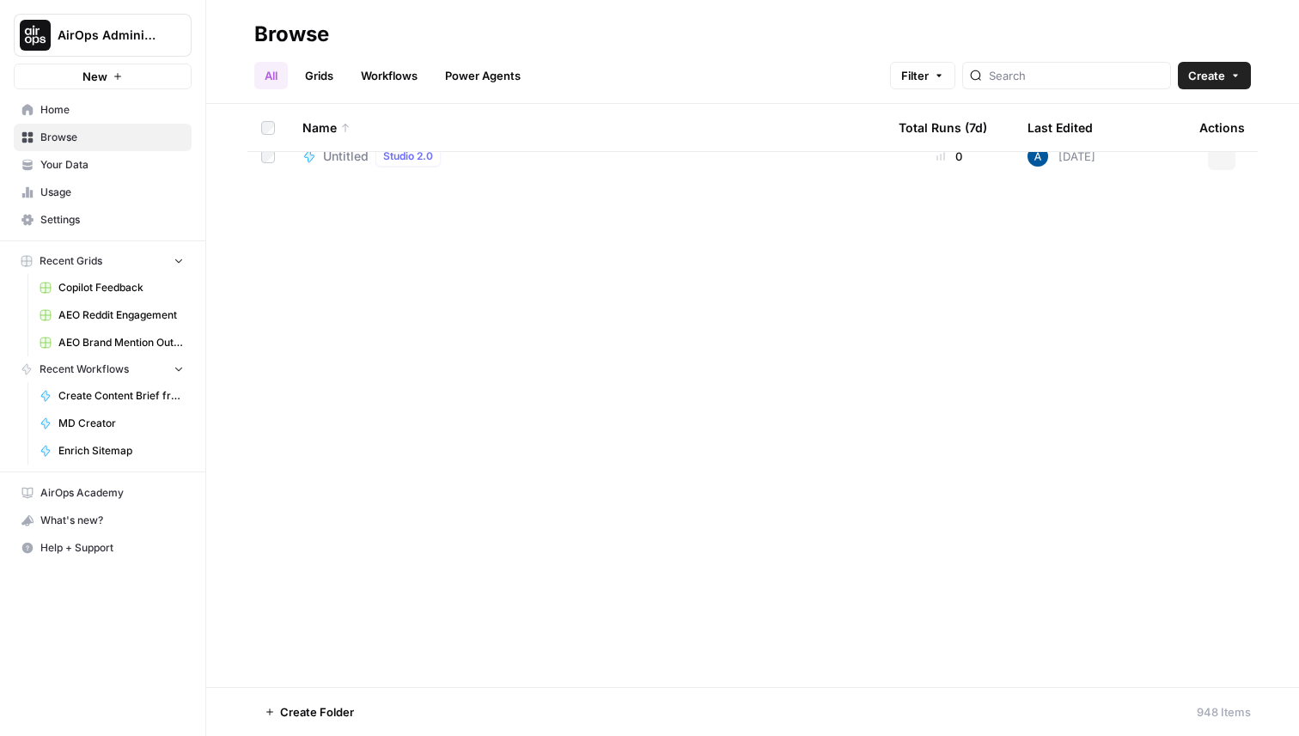
scroll to position [12890, 0]
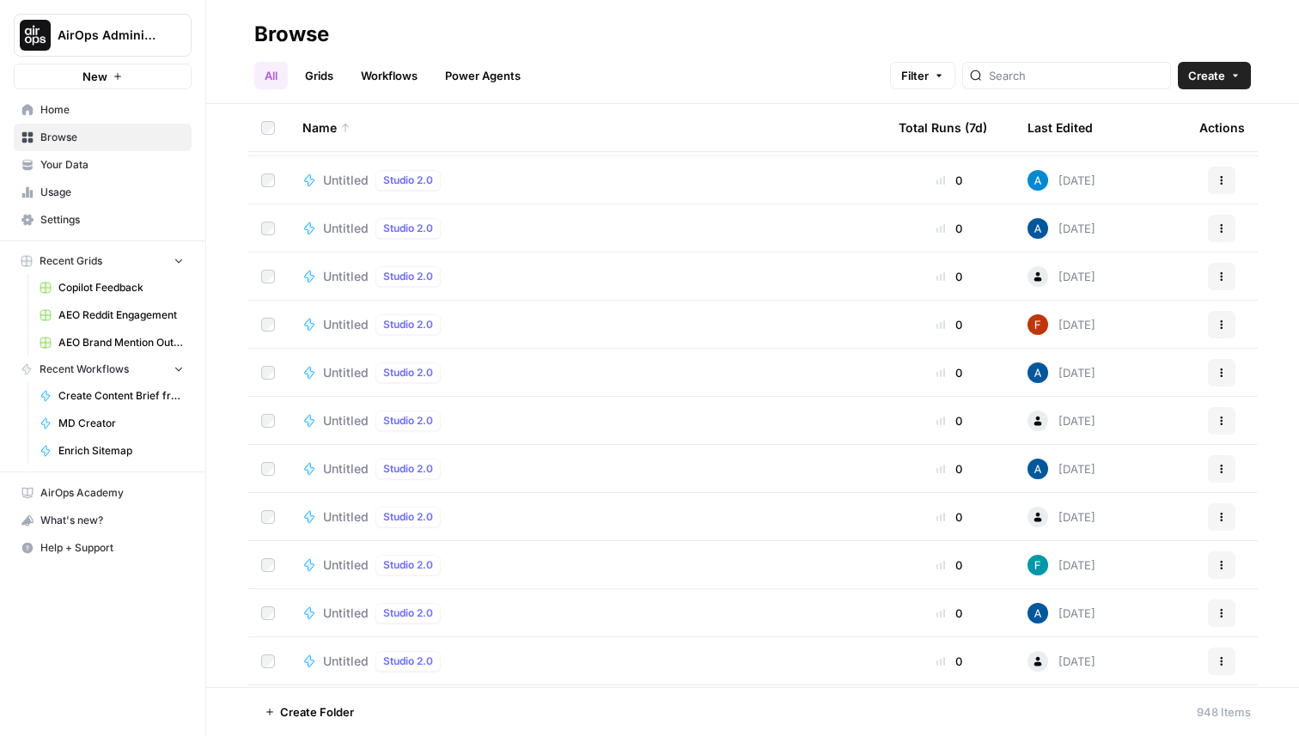
click at [392, 69] on link "Workflows" at bounding box center [389, 75] width 77 height 27
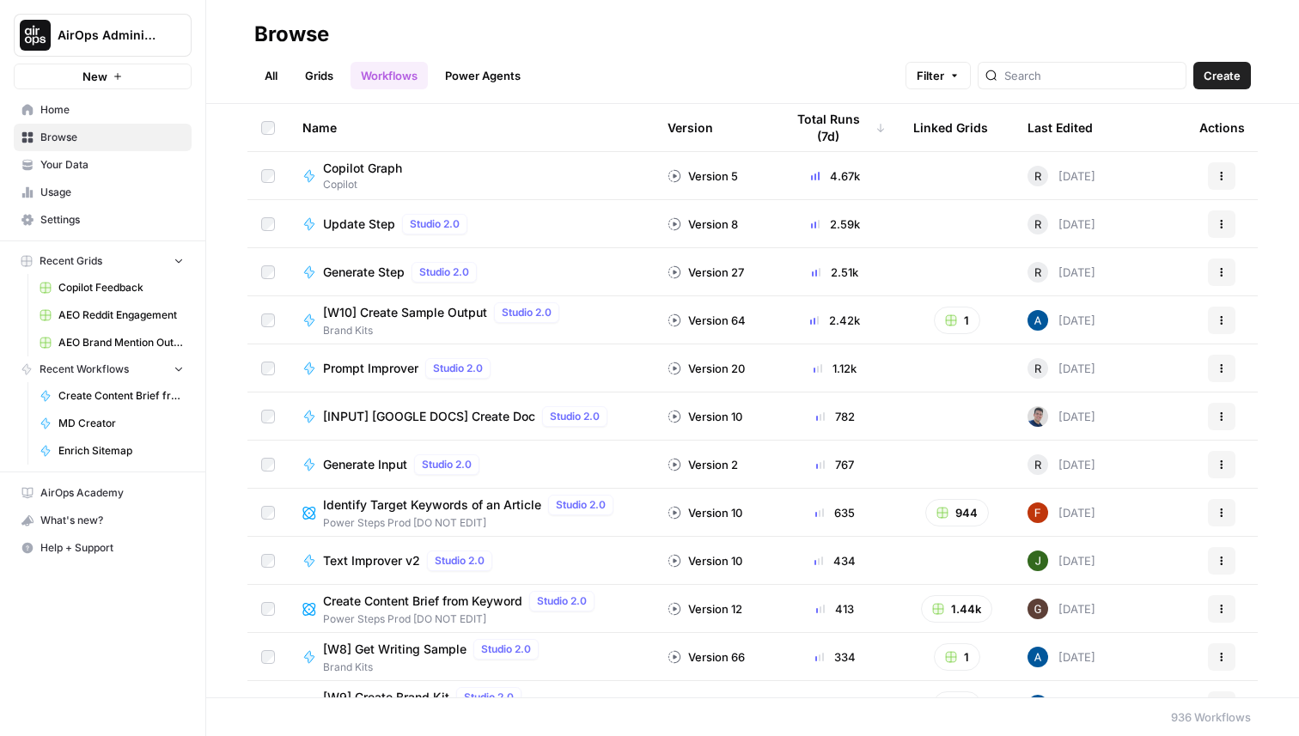
click at [281, 69] on link "All" at bounding box center [271, 75] width 34 height 27
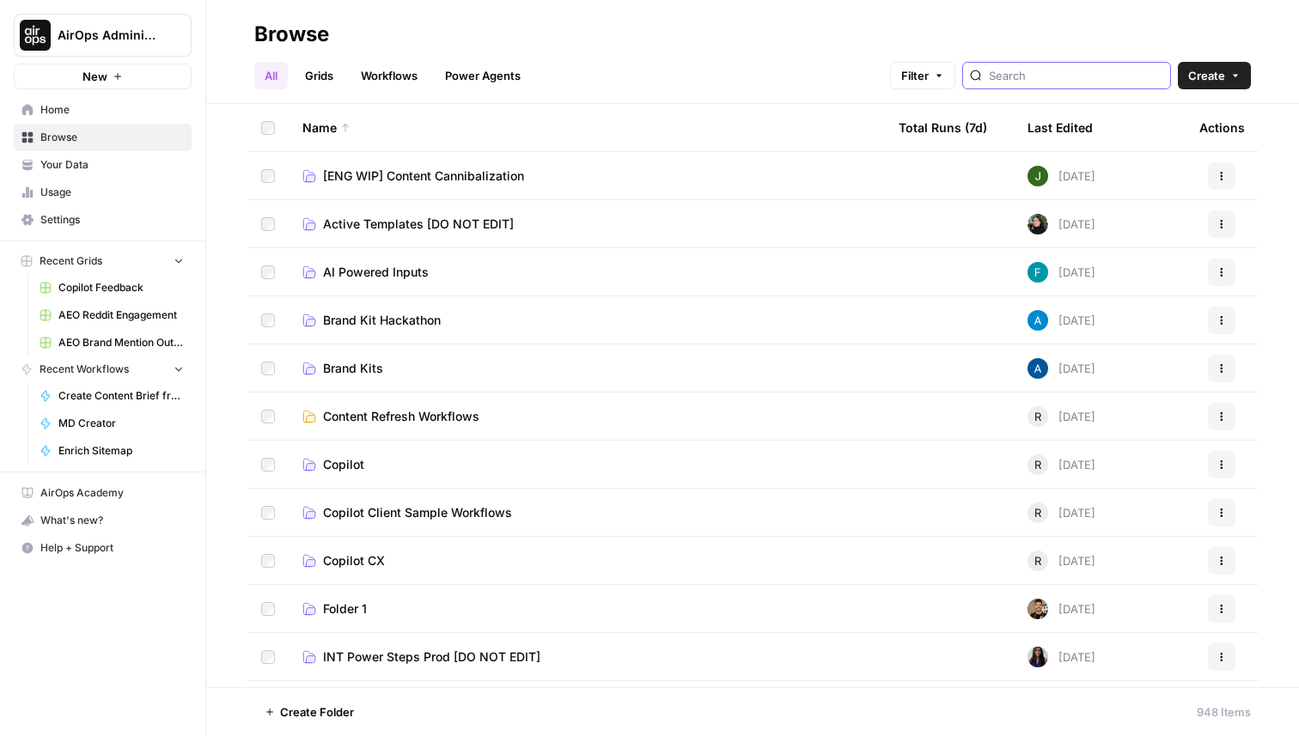
click at [1093, 67] on input "search" at bounding box center [1076, 75] width 174 height 17
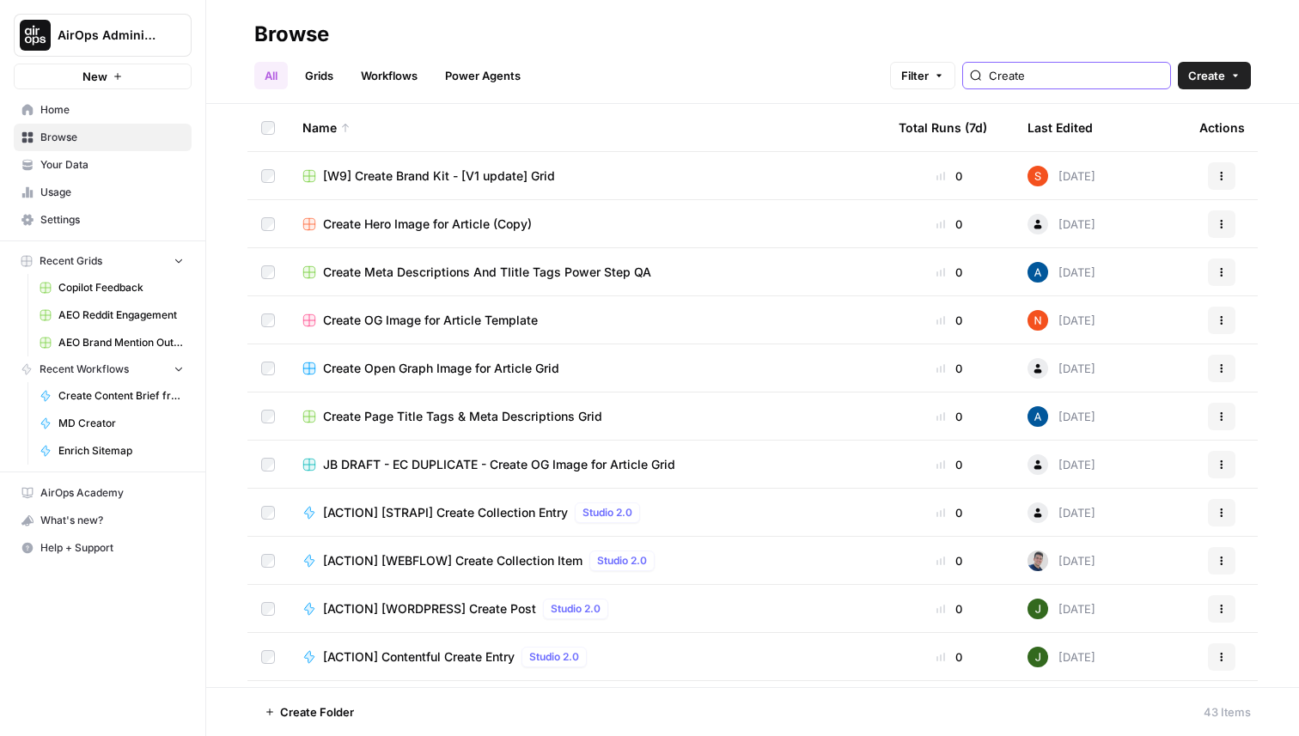
type input "Create"
click at [503, 54] on div "All Grids Workflows Power Agents Filter Create Create" at bounding box center [752, 68] width 997 height 41
click at [498, 60] on div "All Grids Workflows Power Agents Filter Create Create" at bounding box center [752, 68] width 997 height 41
click at [494, 70] on link "Power Agents" at bounding box center [483, 75] width 96 height 27
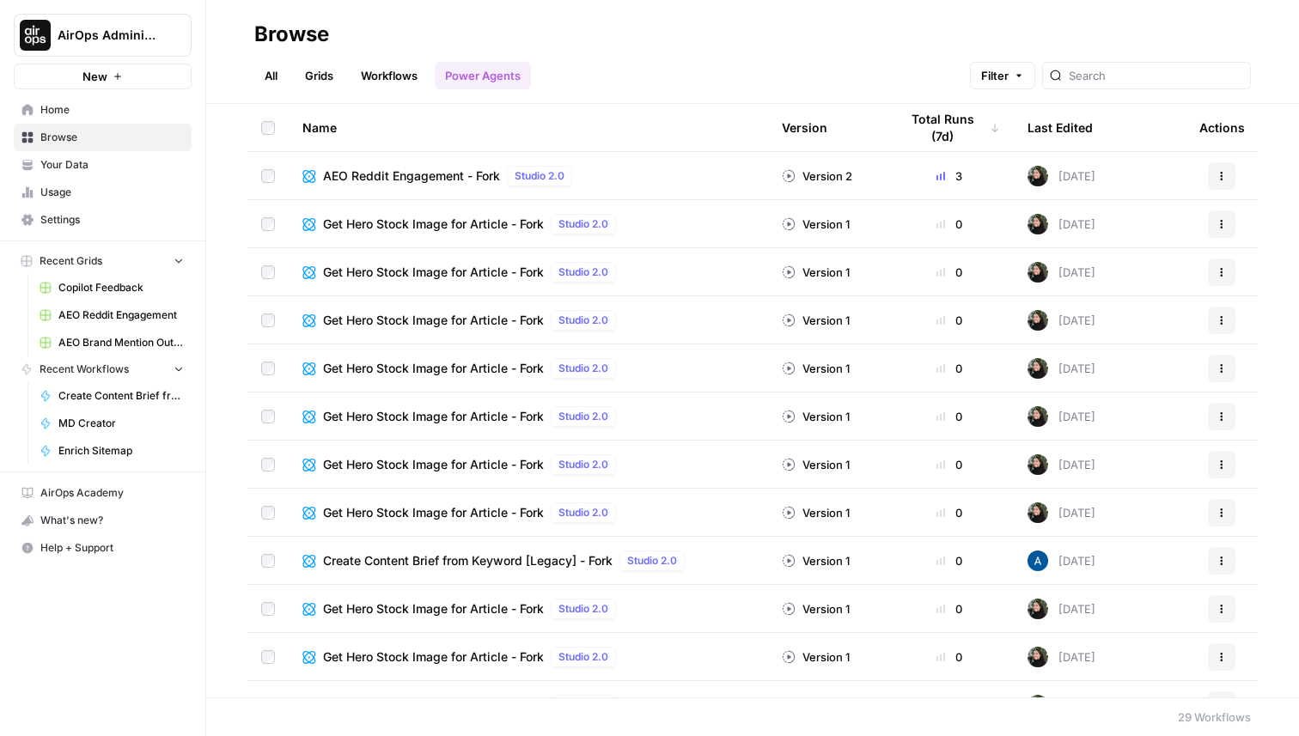
click at [391, 79] on link "Workflows" at bounding box center [389, 75] width 77 height 27
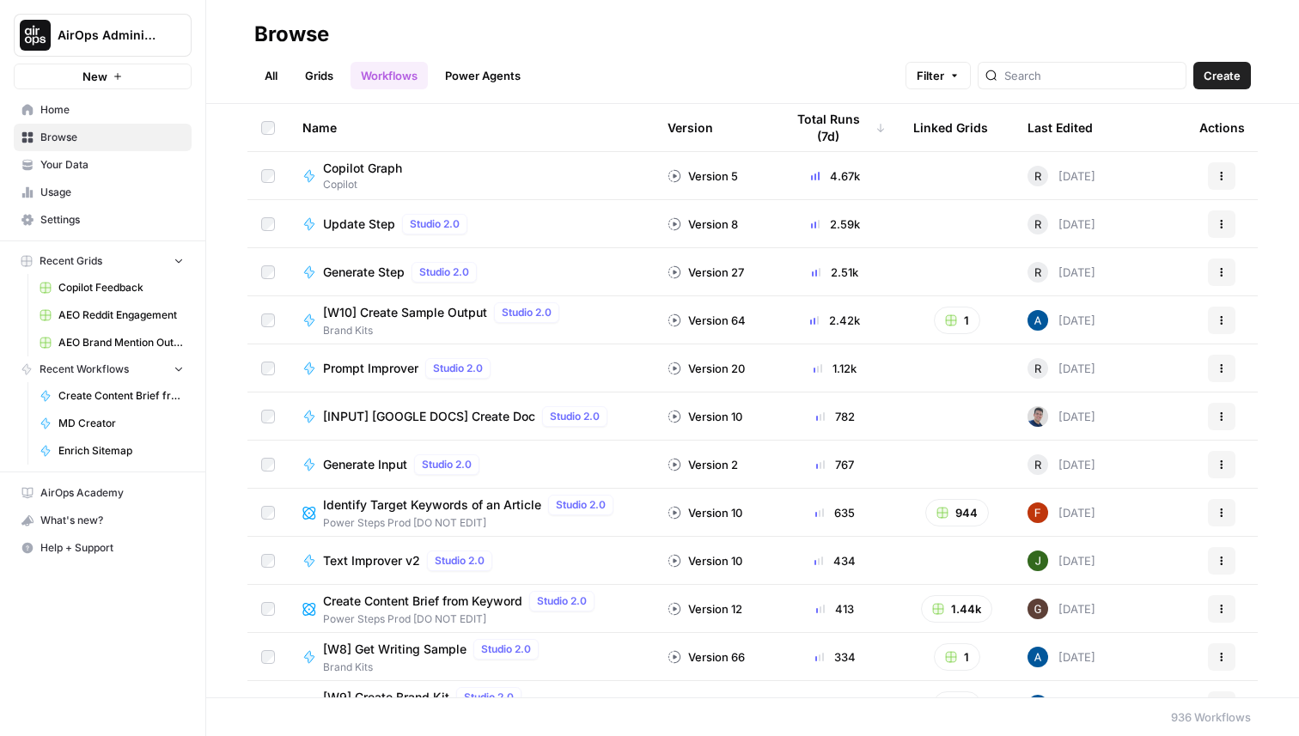
click at [259, 53] on div "All Grids Workflows Power Agents Filter Create" at bounding box center [752, 68] width 997 height 41
click at [272, 73] on link "All" at bounding box center [271, 75] width 34 height 27
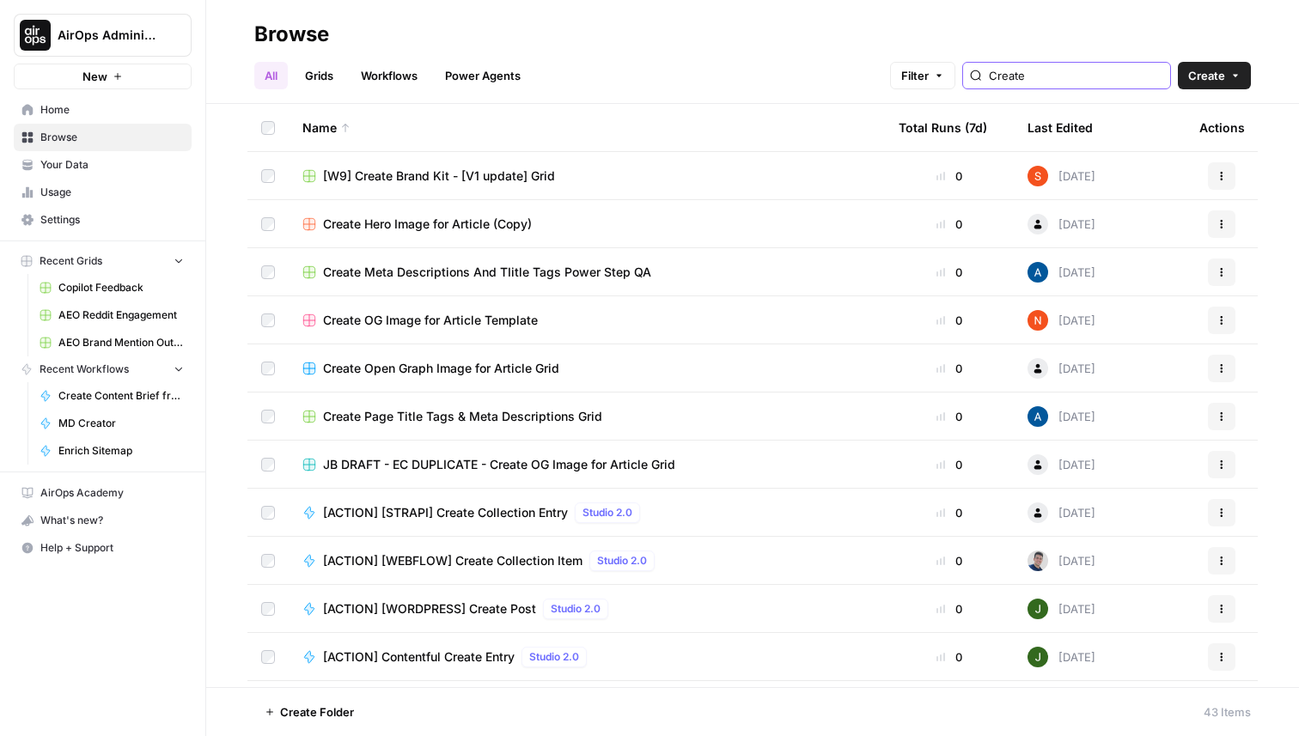
click at [1071, 76] on input "Create" at bounding box center [1076, 75] width 174 height 17
type input "Create"
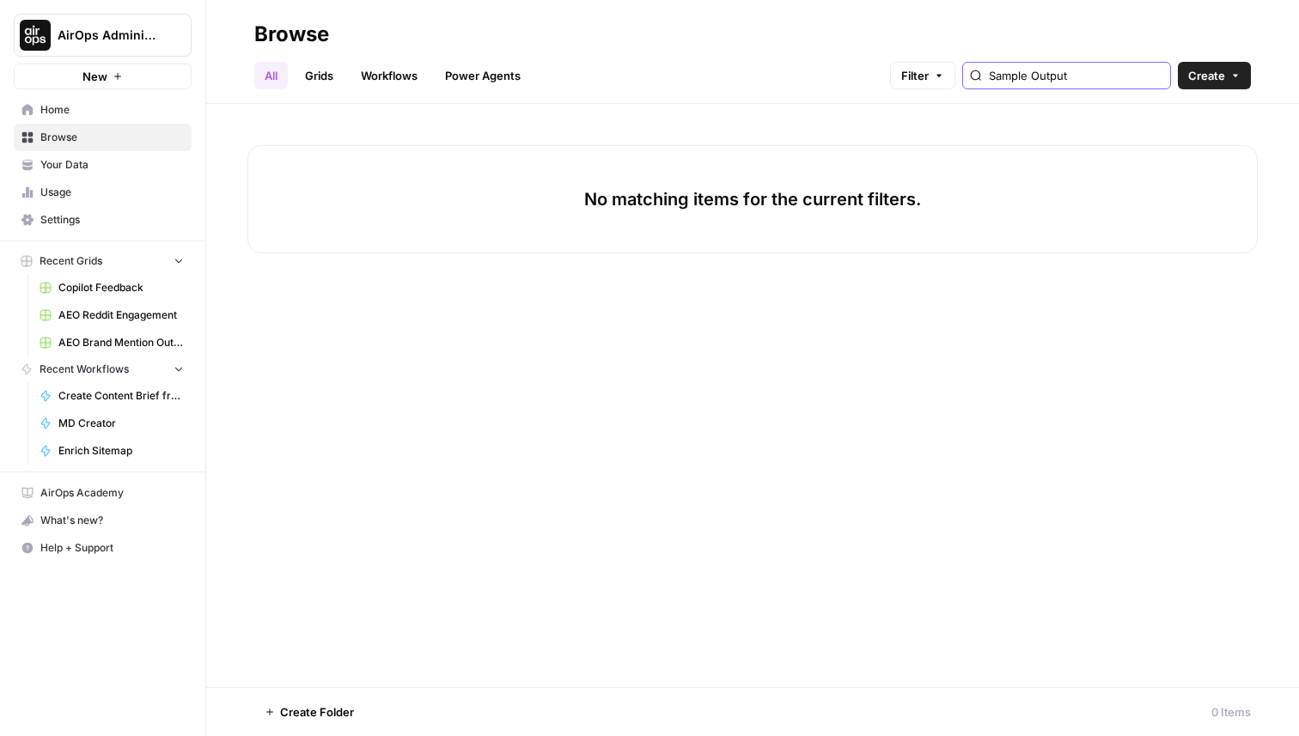
type input "Sample Output"
click at [388, 81] on link "Workflows" at bounding box center [389, 75] width 77 height 27
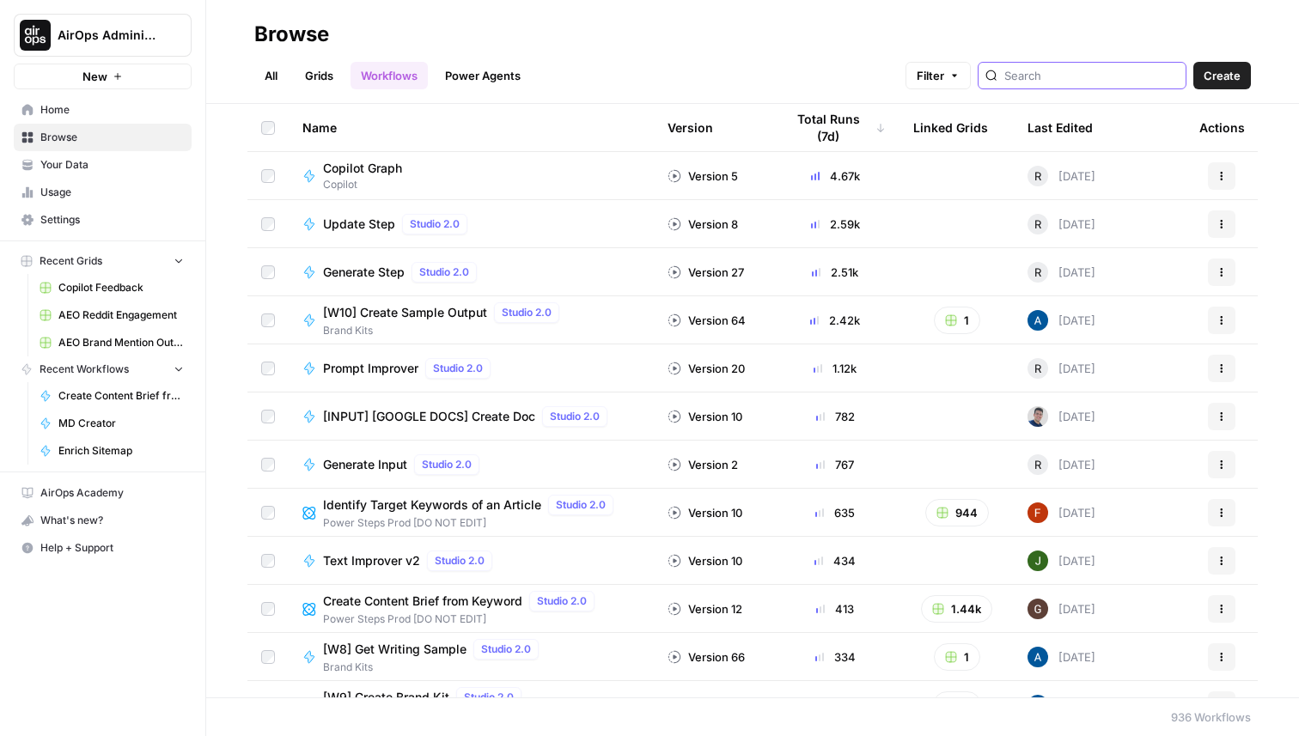
click at [1123, 74] on input "search" at bounding box center [1091, 75] width 174 height 17
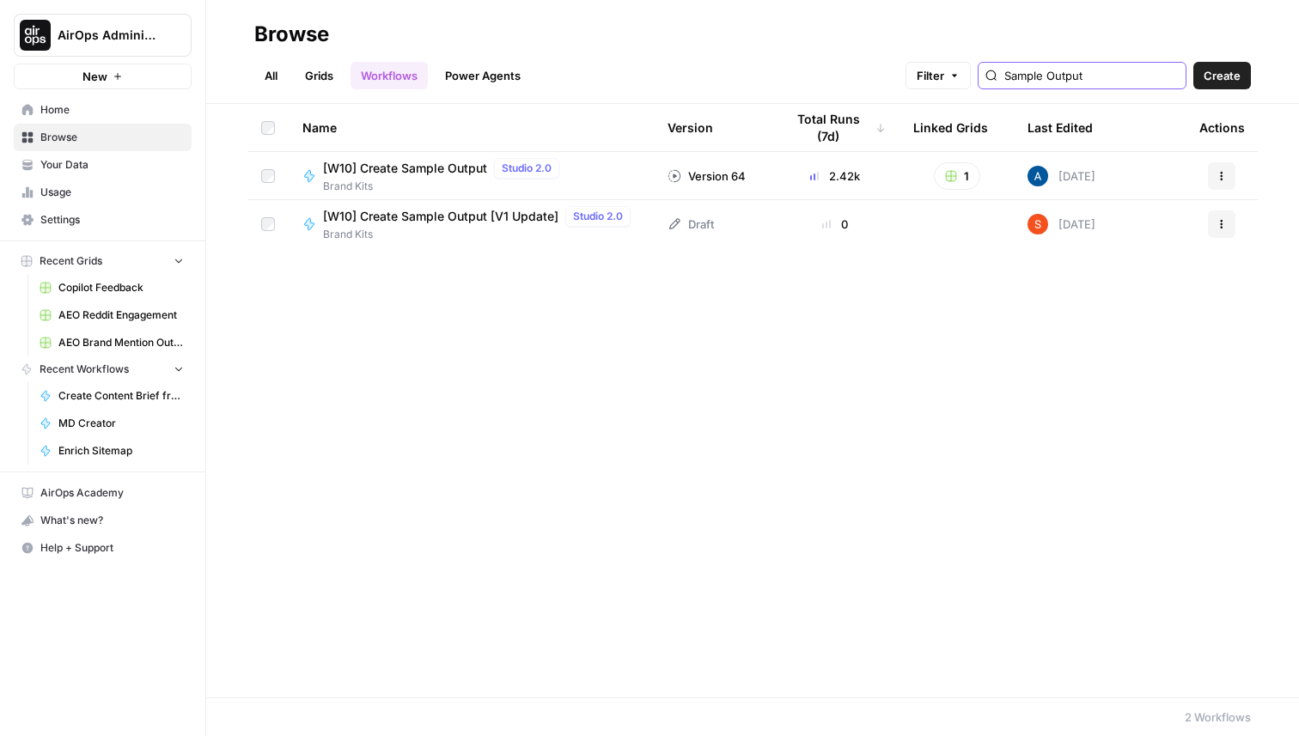
type input "Sample Output"
click at [265, 74] on link "All" at bounding box center [271, 75] width 34 height 27
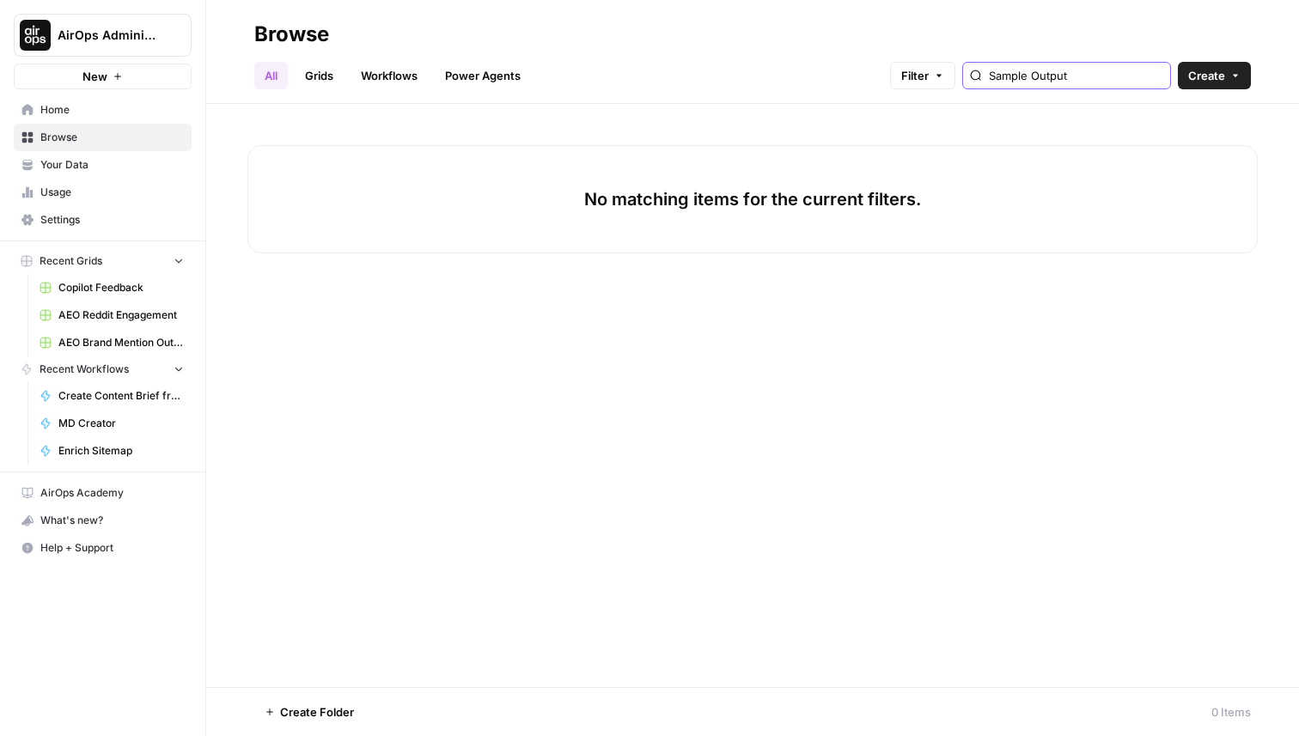
click at [1160, 74] on input "Sample Output" at bounding box center [1076, 75] width 174 height 17
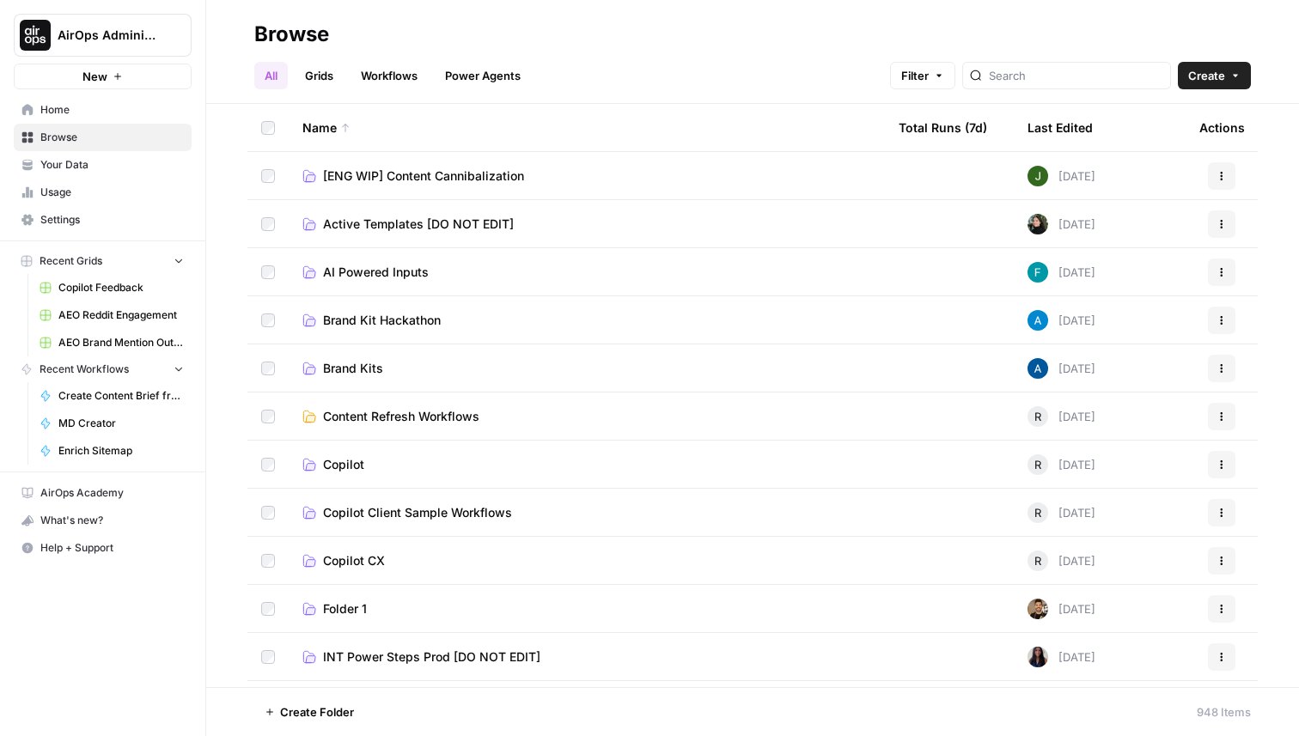
click at [1086, 86] on div at bounding box center [1066, 75] width 209 height 27
type input "s"
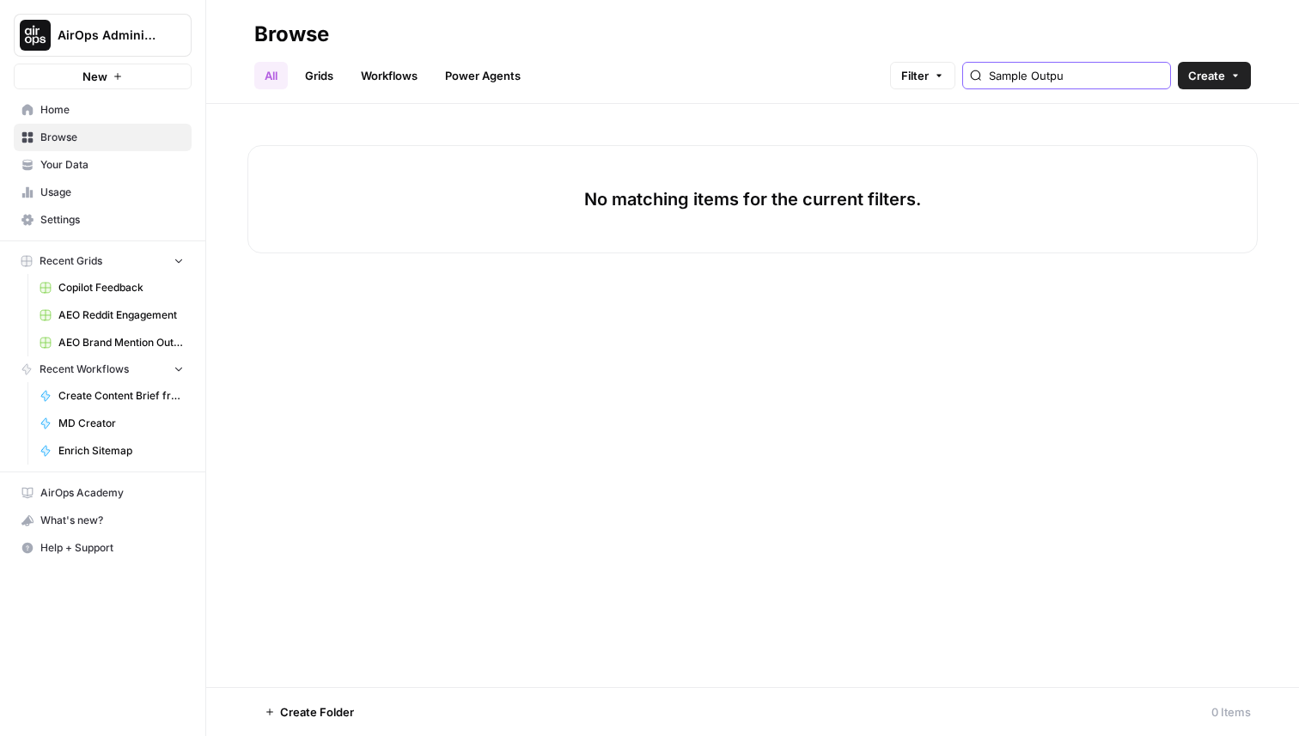
type input "Sample Output"
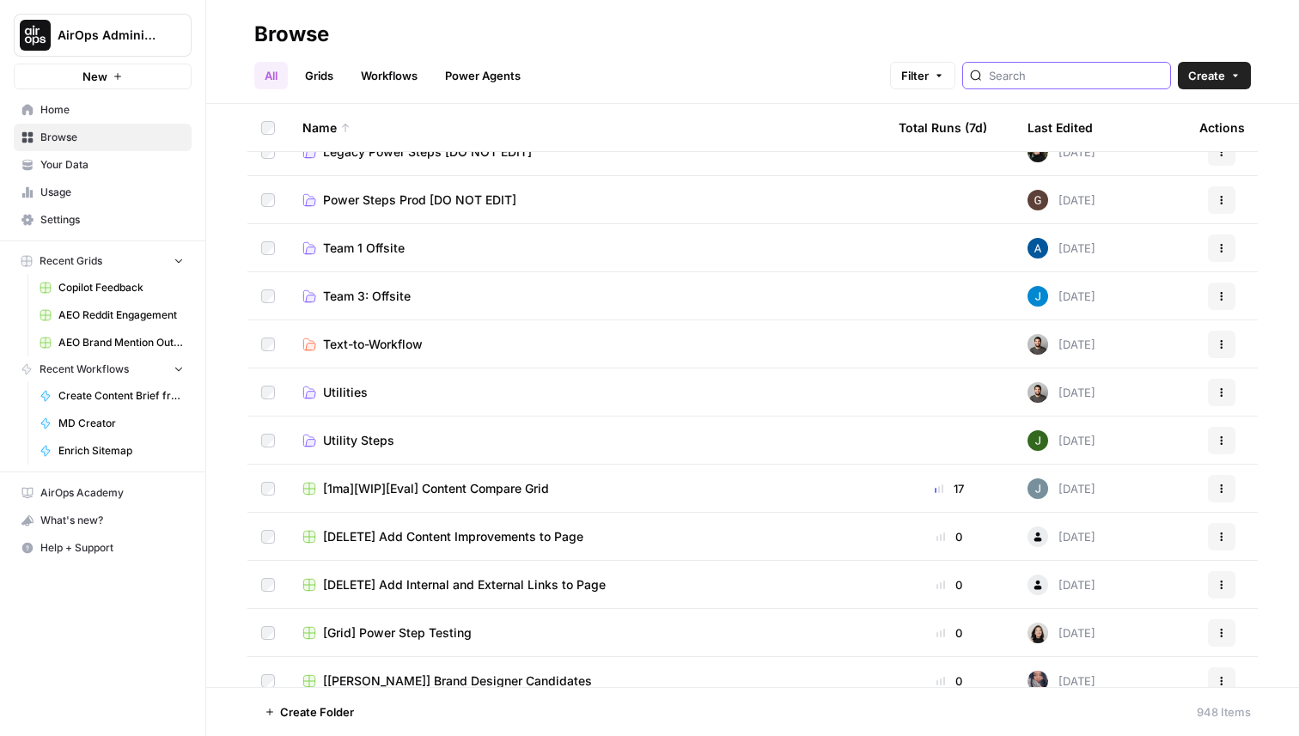
scroll to position [603, 0]
click at [486, 75] on link "Power Agents" at bounding box center [483, 75] width 96 height 27
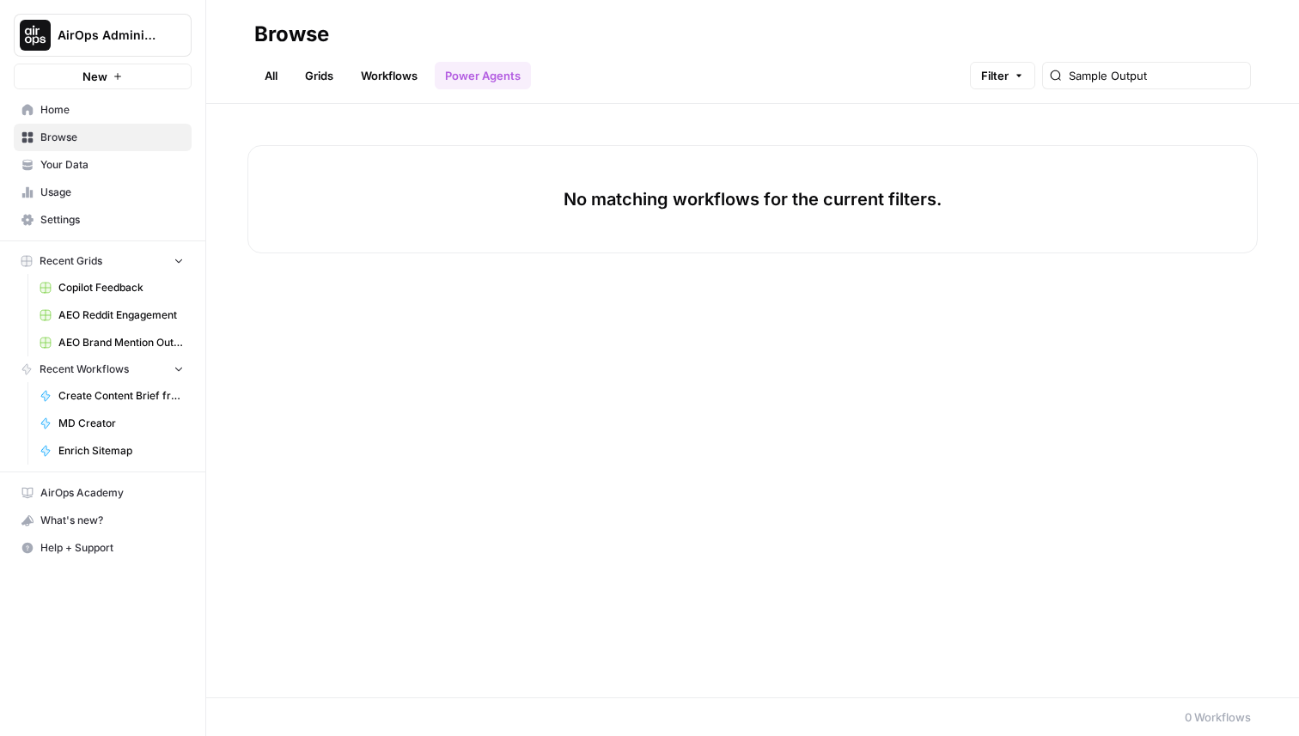
click at [386, 84] on link "Workflows" at bounding box center [389, 75] width 77 height 27
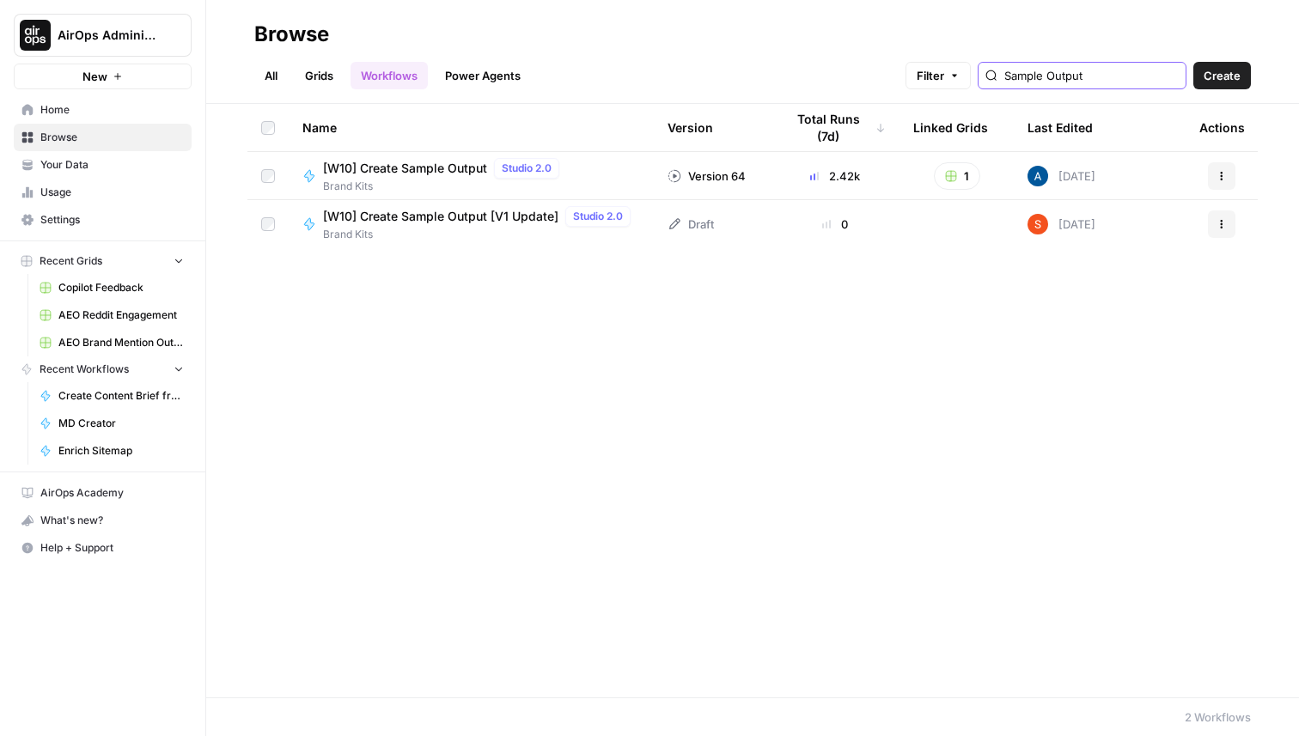
click at [1179, 73] on input "Sample Output" at bounding box center [1091, 75] width 174 height 17
click at [1170, 77] on input "Sample Output" at bounding box center [1091, 75] width 174 height 17
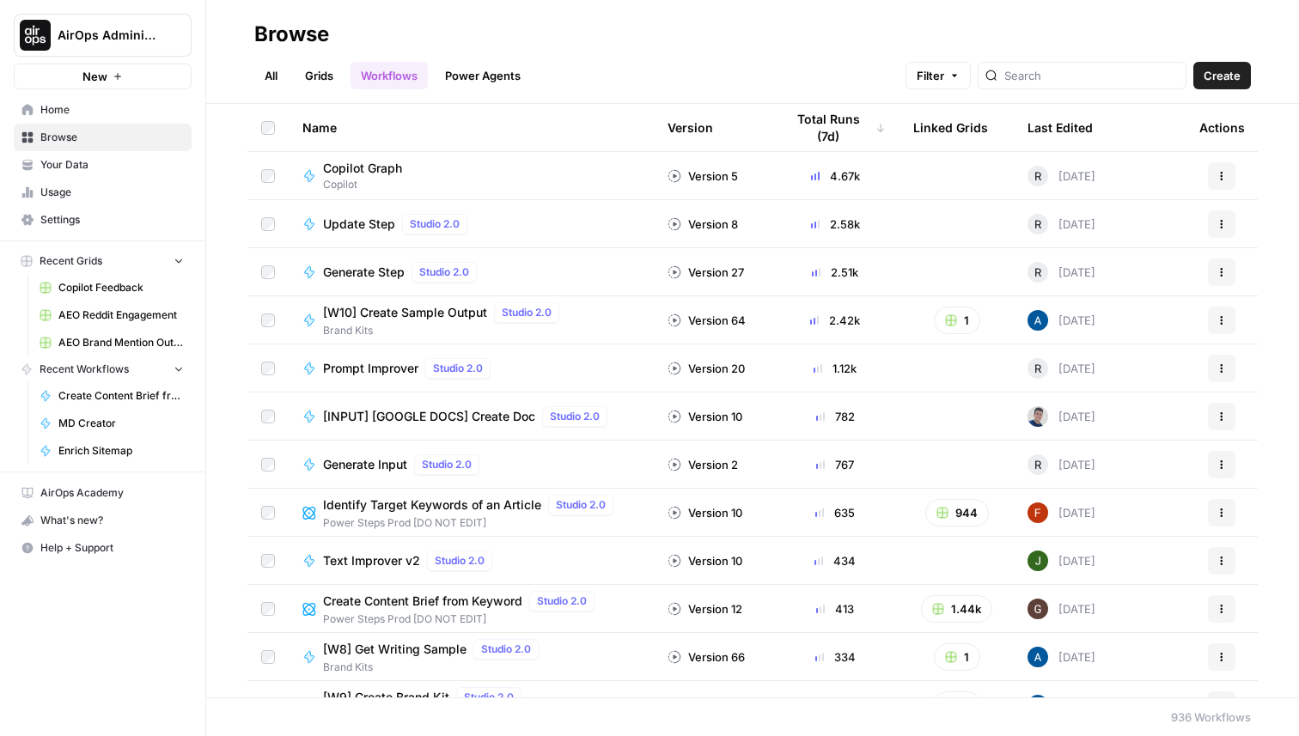
click at [497, 73] on link "Power Agents" at bounding box center [483, 75] width 96 height 27
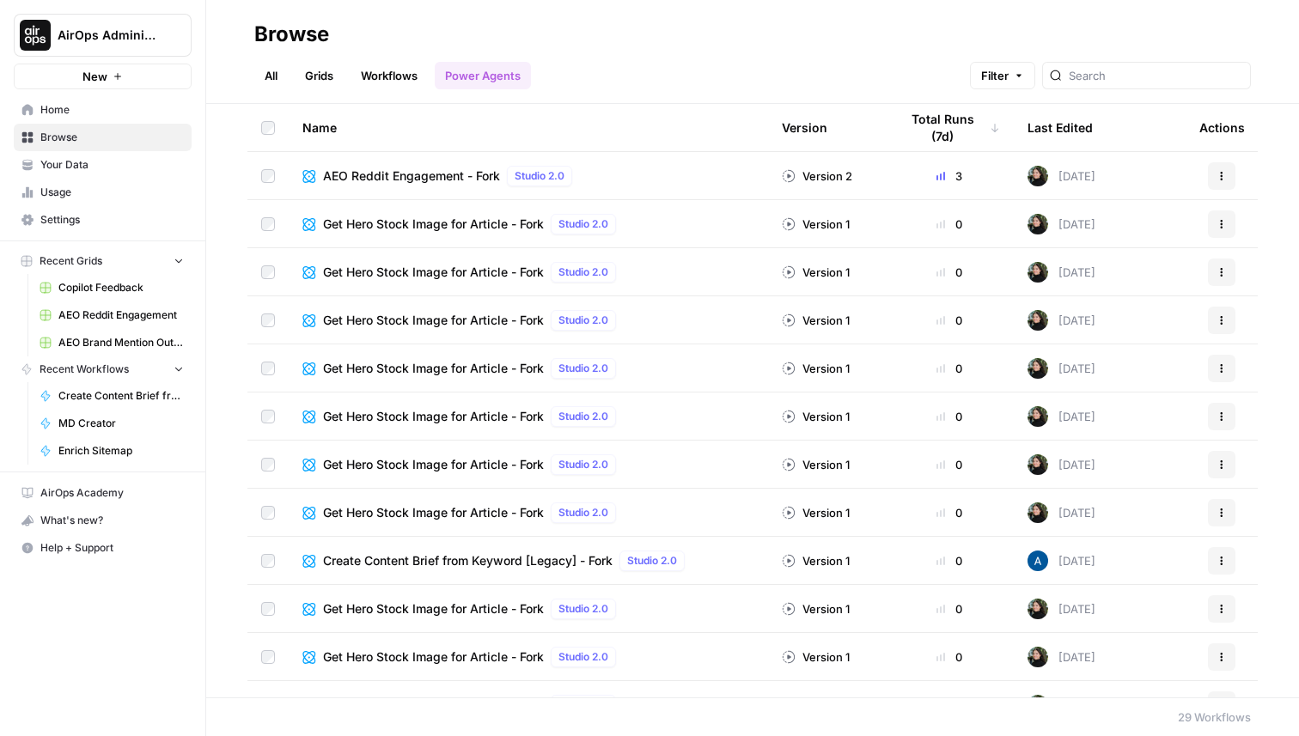
click at [381, 70] on link "Workflows" at bounding box center [389, 75] width 77 height 27
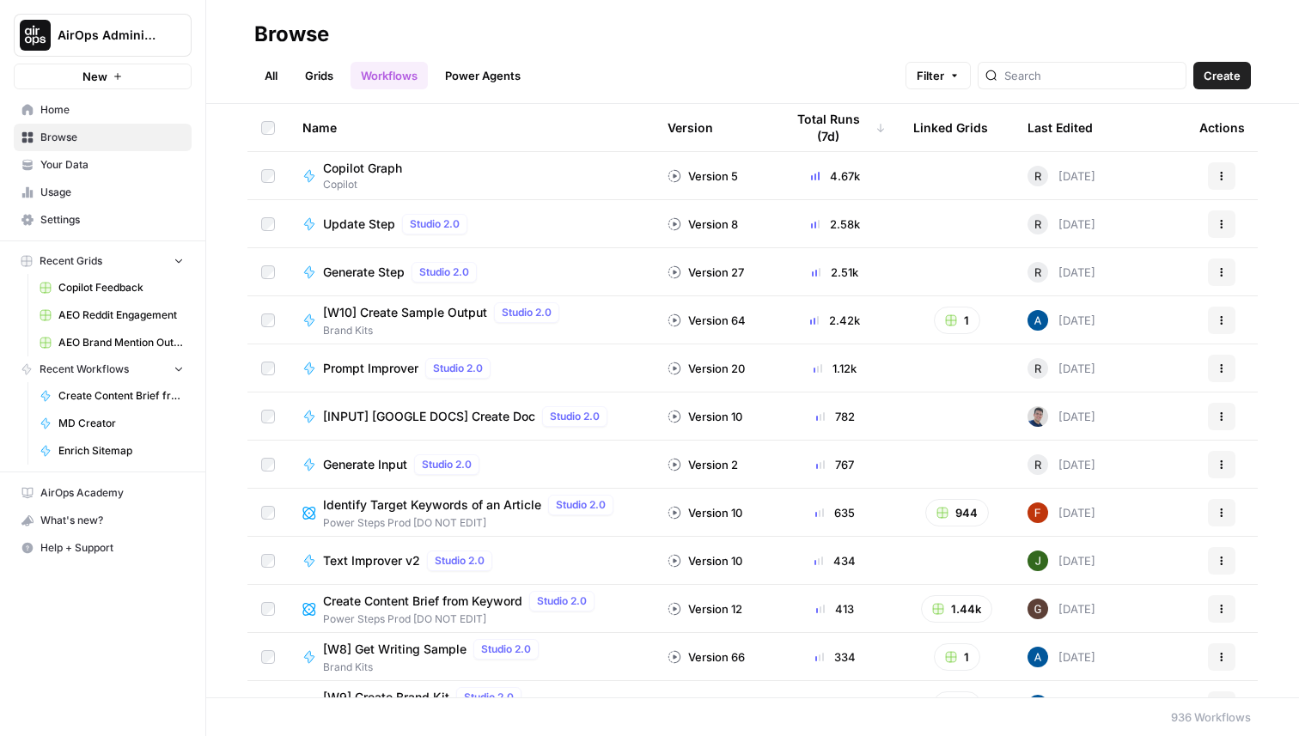
click at [458, 78] on link "Power Agents" at bounding box center [483, 75] width 96 height 27
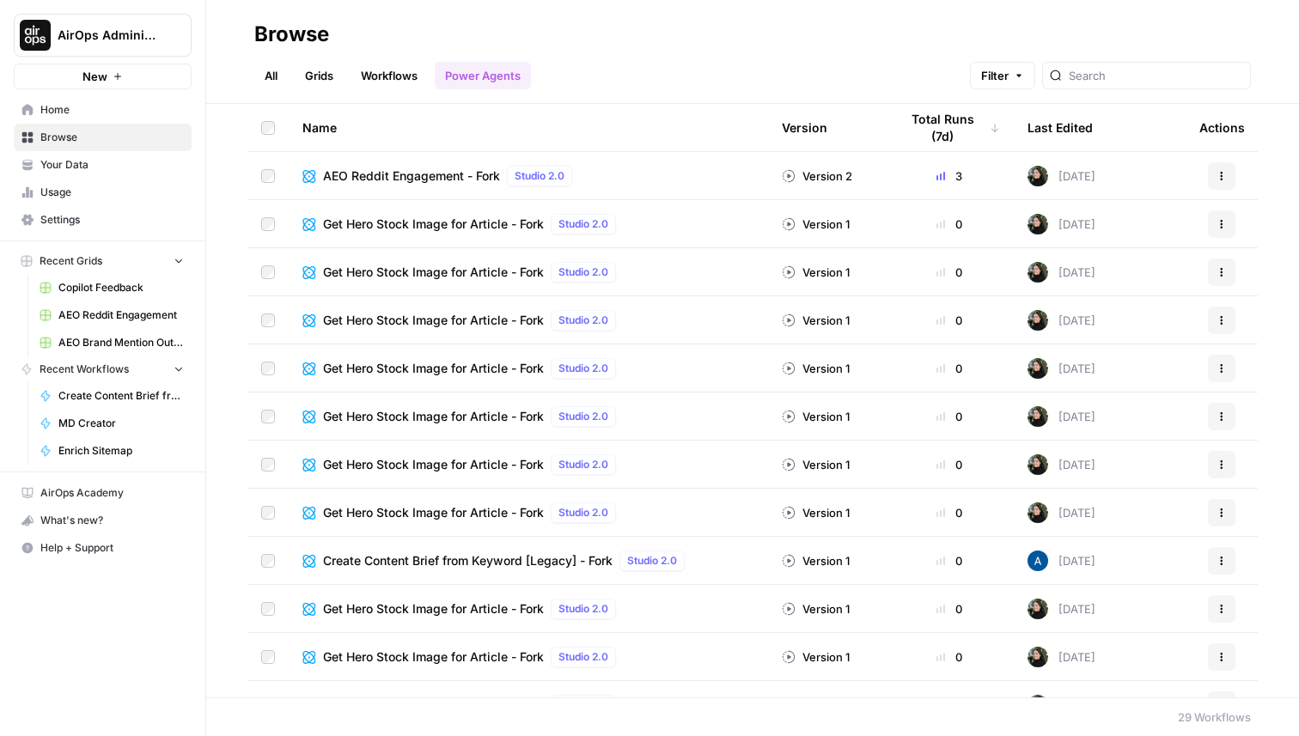
click at [403, 75] on link "Workflows" at bounding box center [389, 75] width 77 height 27
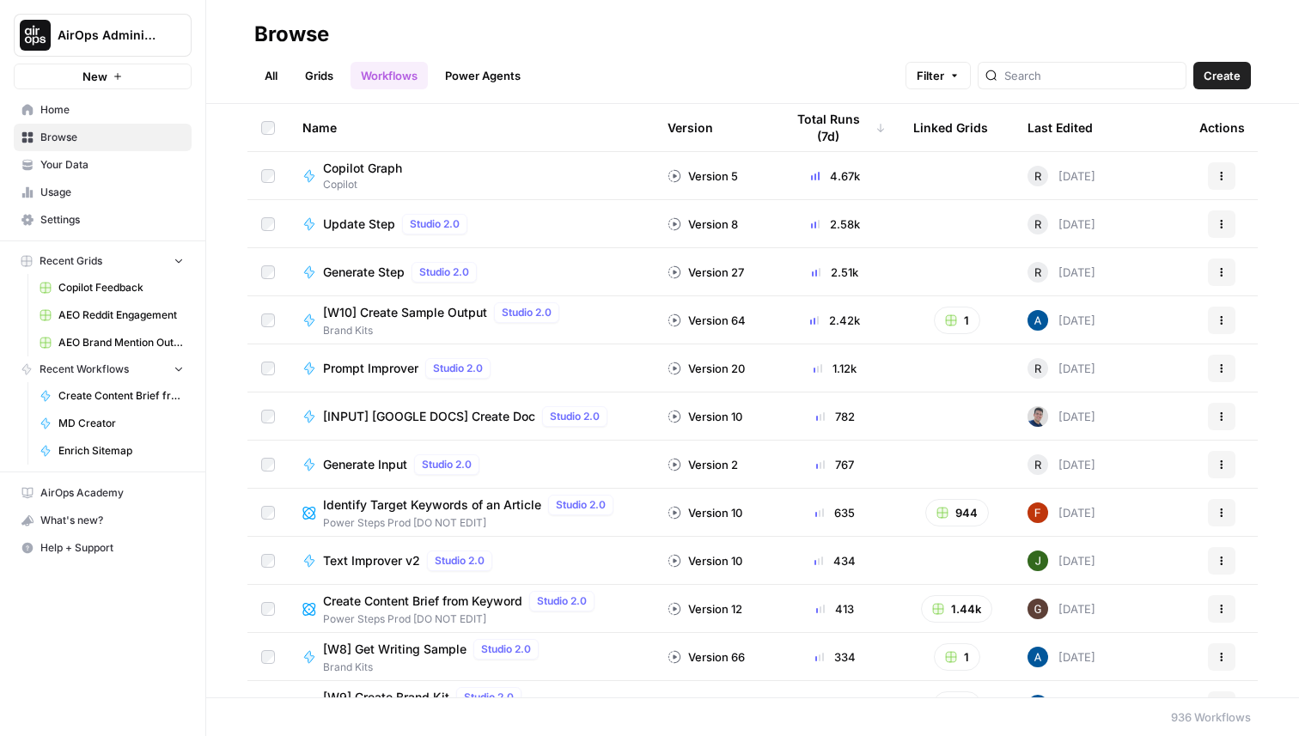
click at [311, 97] on header "Browse All Grids Workflows Power Agents Filter Create" at bounding box center [752, 52] width 1093 height 104
click at [320, 84] on link "Grids" at bounding box center [319, 75] width 49 height 27
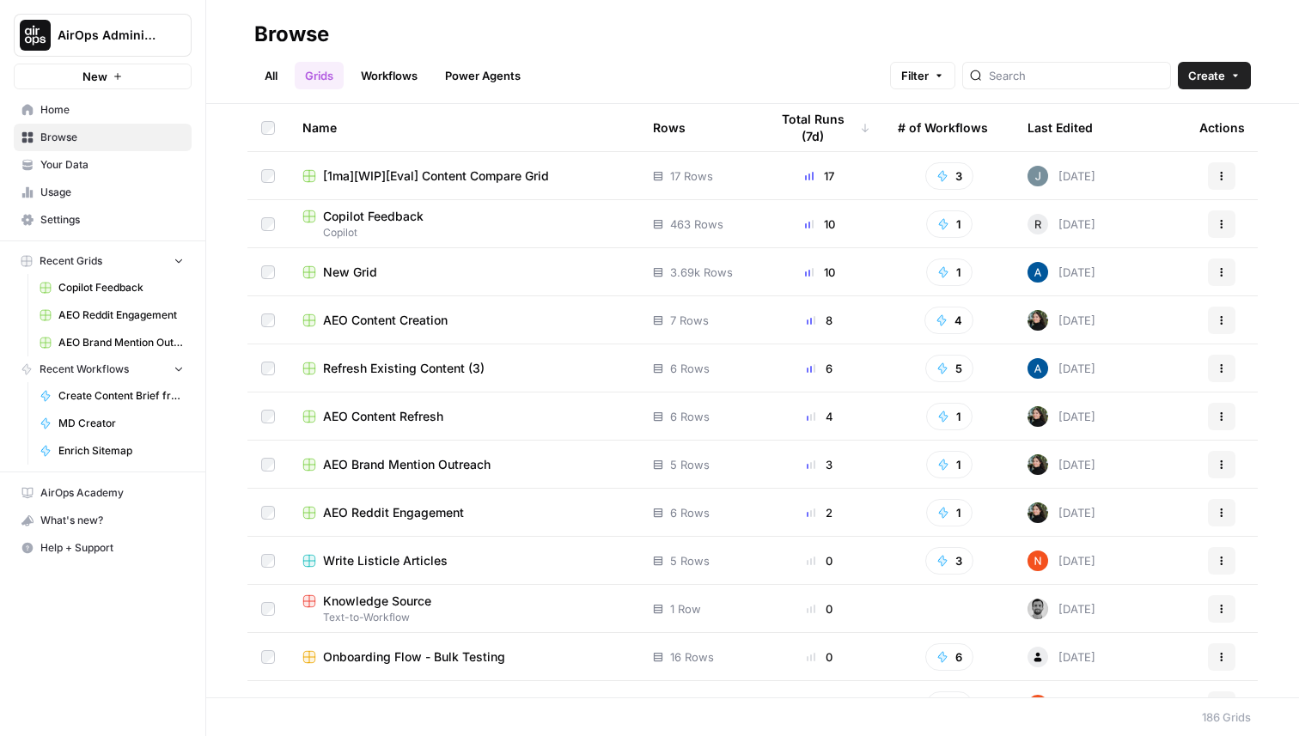
click at [384, 77] on link "Workflows" at bounding box center [389, 75] width 77 height 27
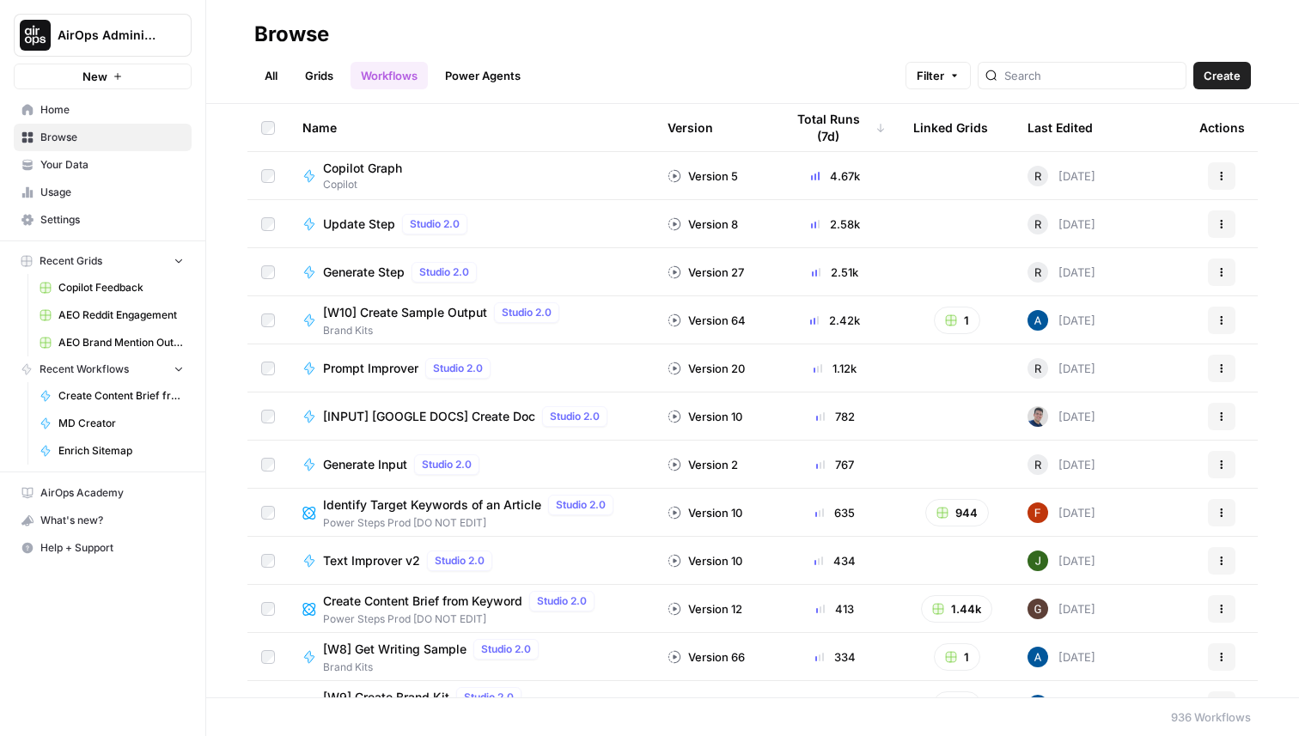
click at [307, 79] on link "Grids" at bounding box center [319, 75] width 49 height 27
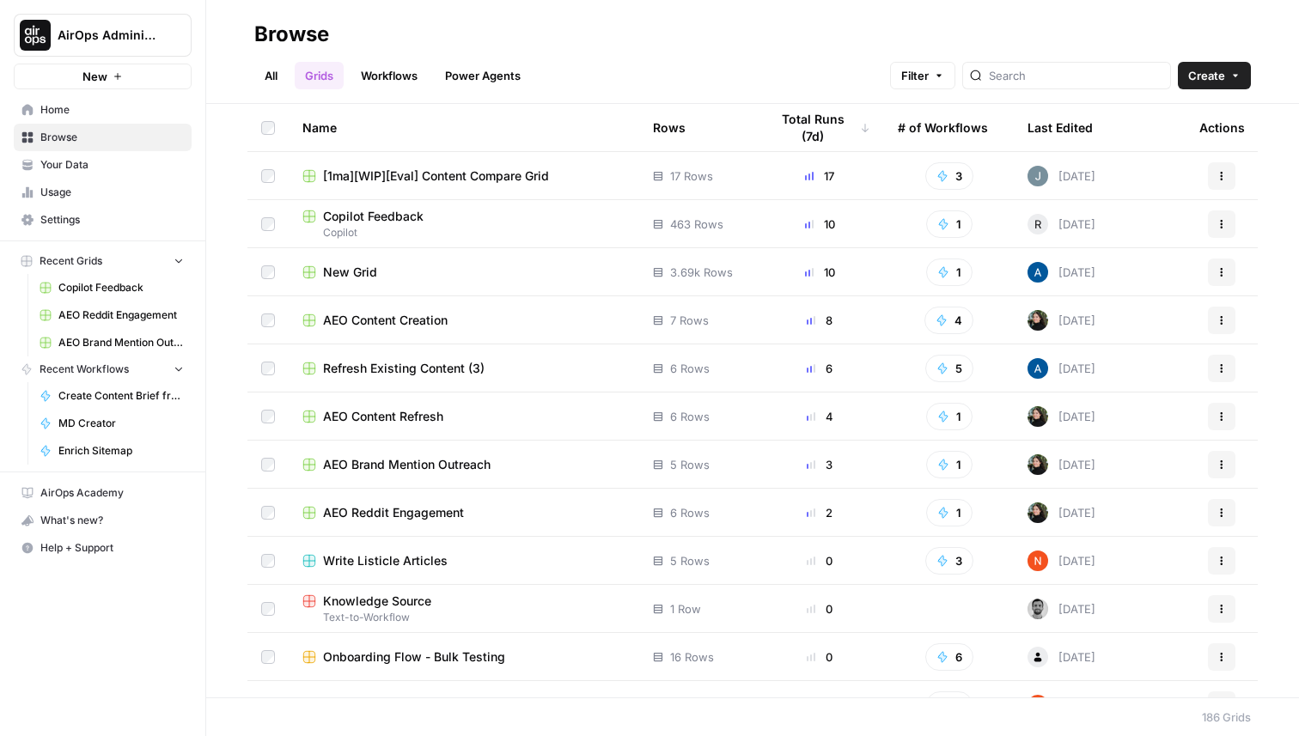
click at [369, 70] on link "Workflows" at bounding box center [389, 75] width 77 height 27
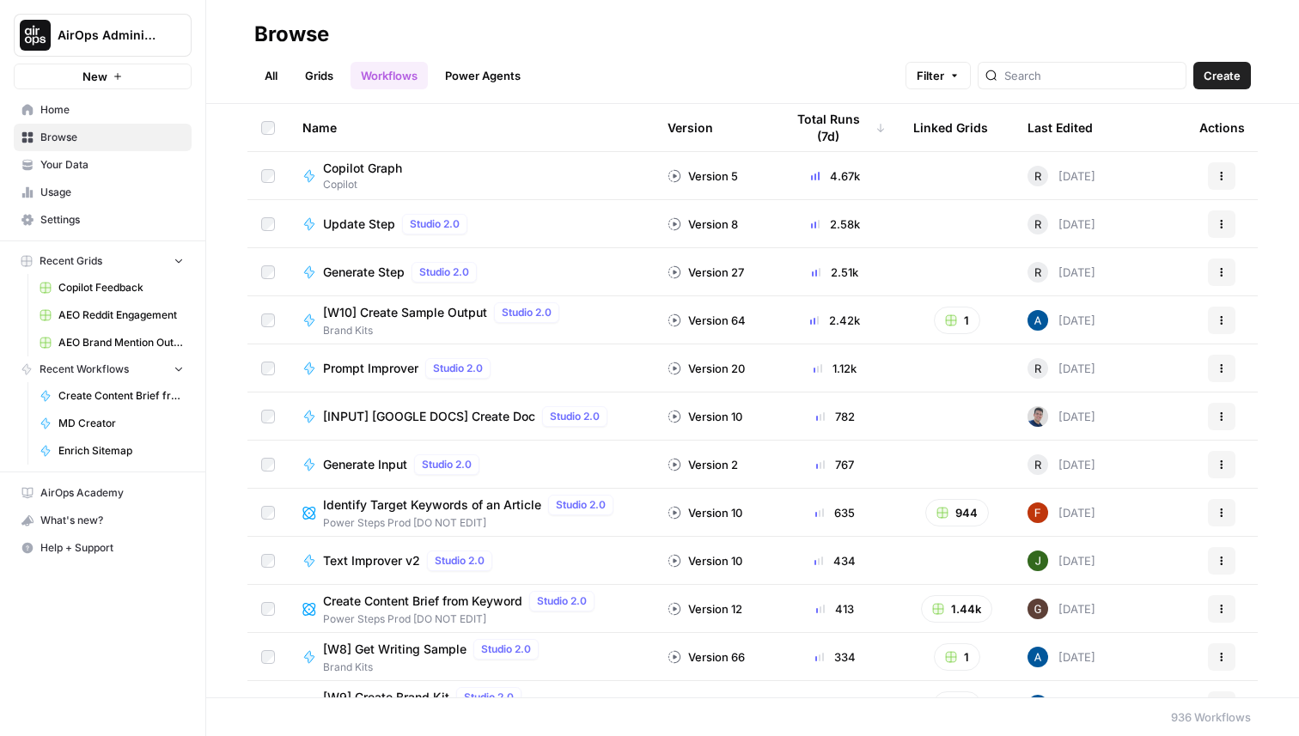
click at [462, 85] on link "Power Agents" at bounding box center [483, 75] width 96 height 27
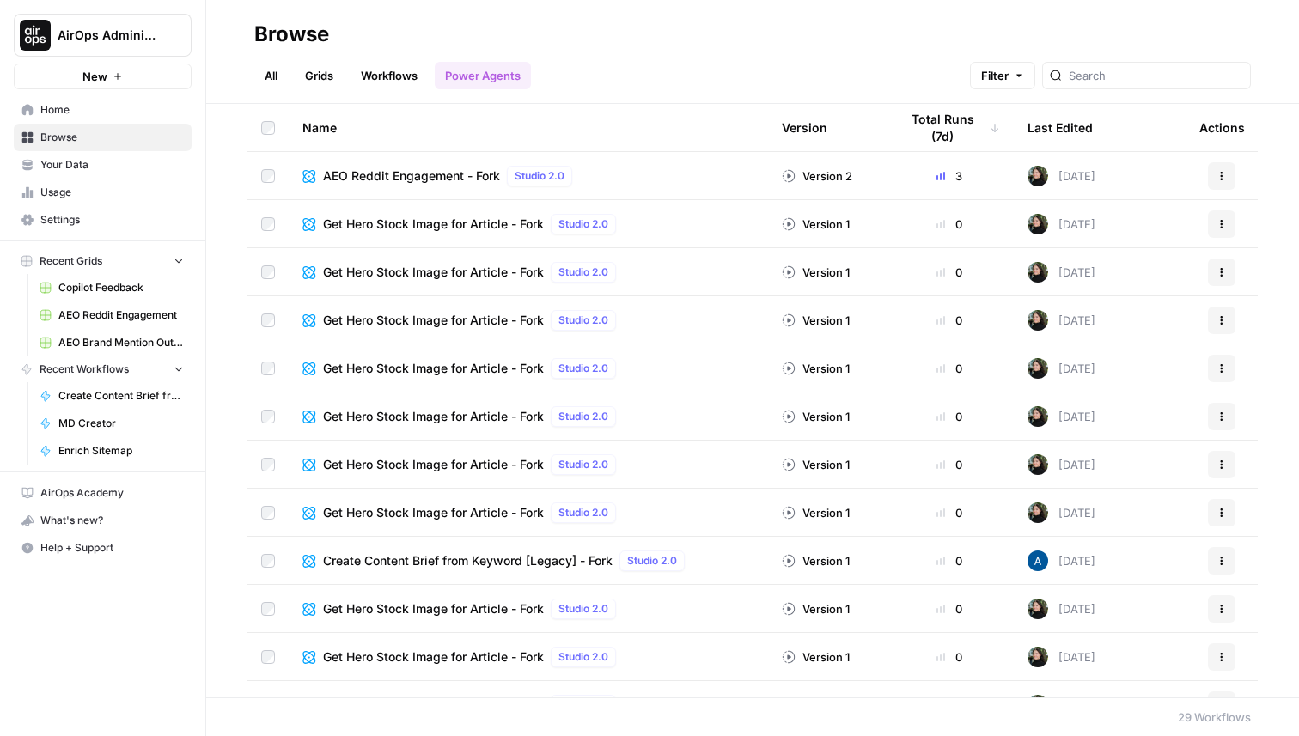
click at [278, 76] on link "All" at bounding box center [271, 75] width 34 height 27
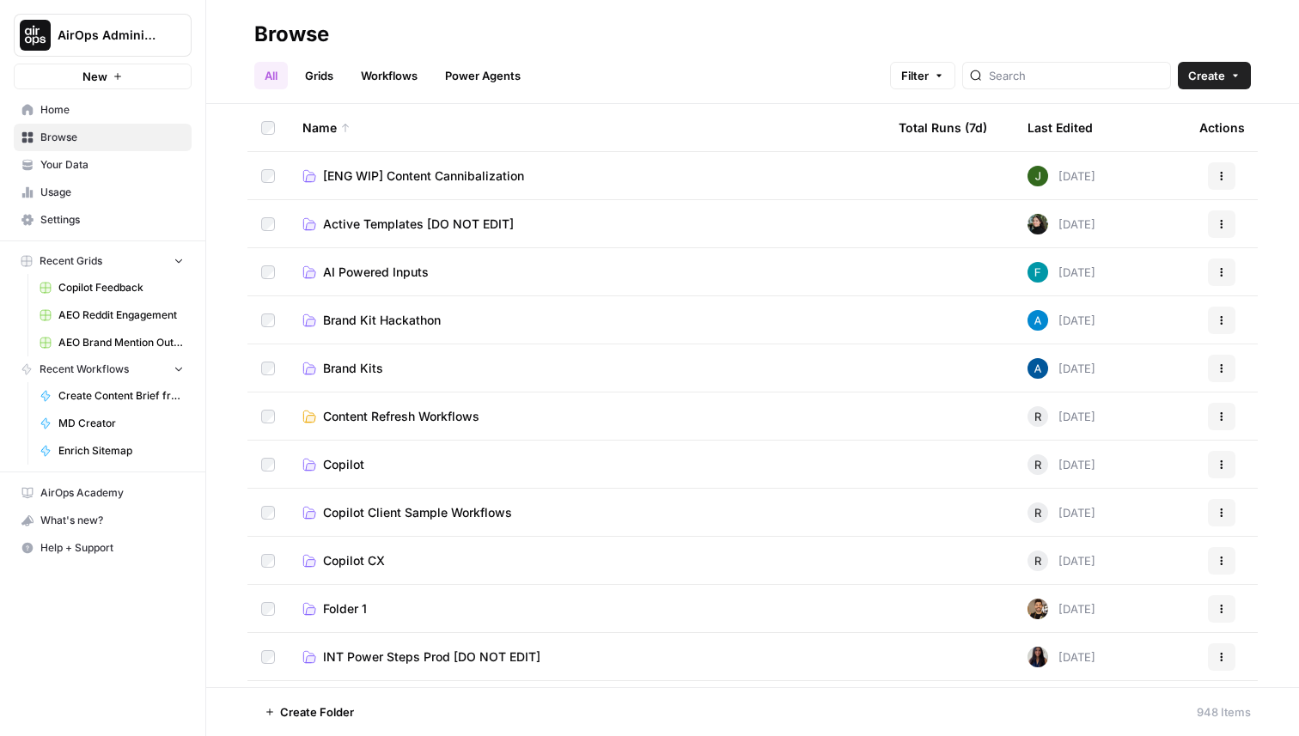
click at [338, 71] on link "Grids" at bounding box center [319, 75] width 49 height 27
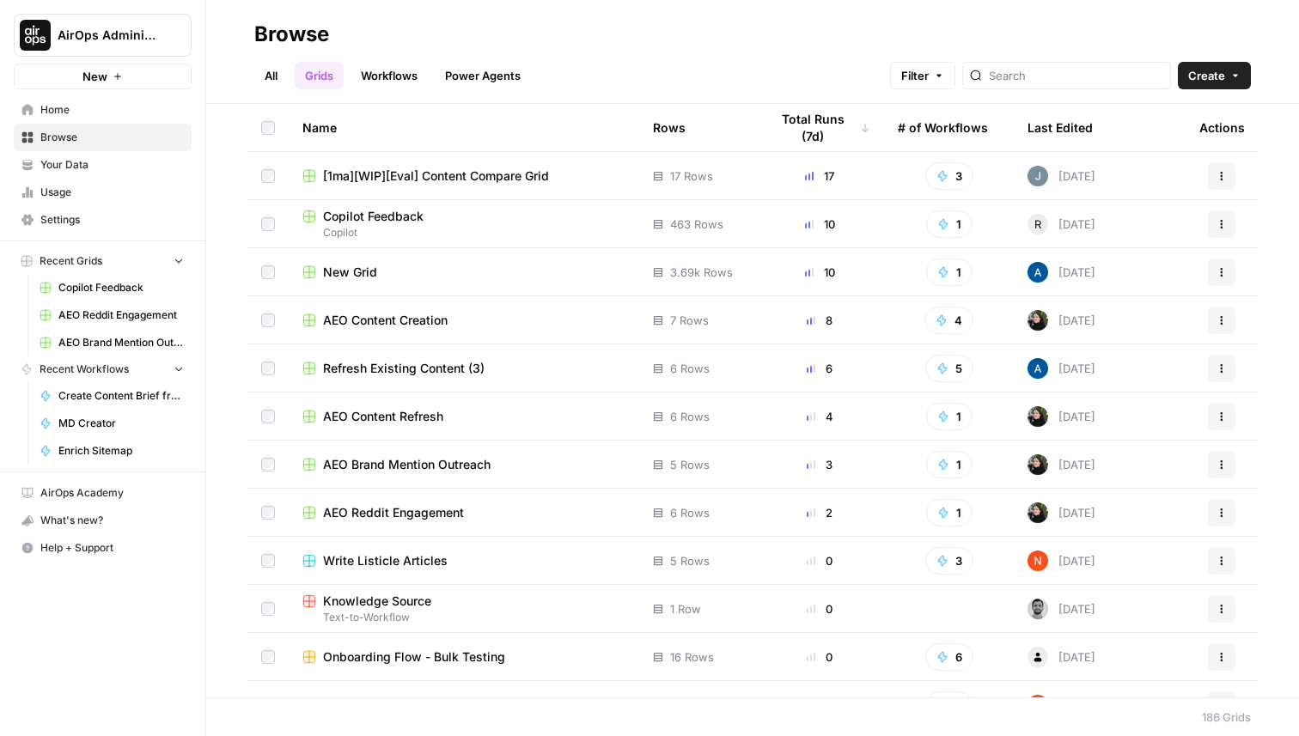
click at [381, 70] on link "Workflows" at bounding box center [389, 75] width 77 height 27
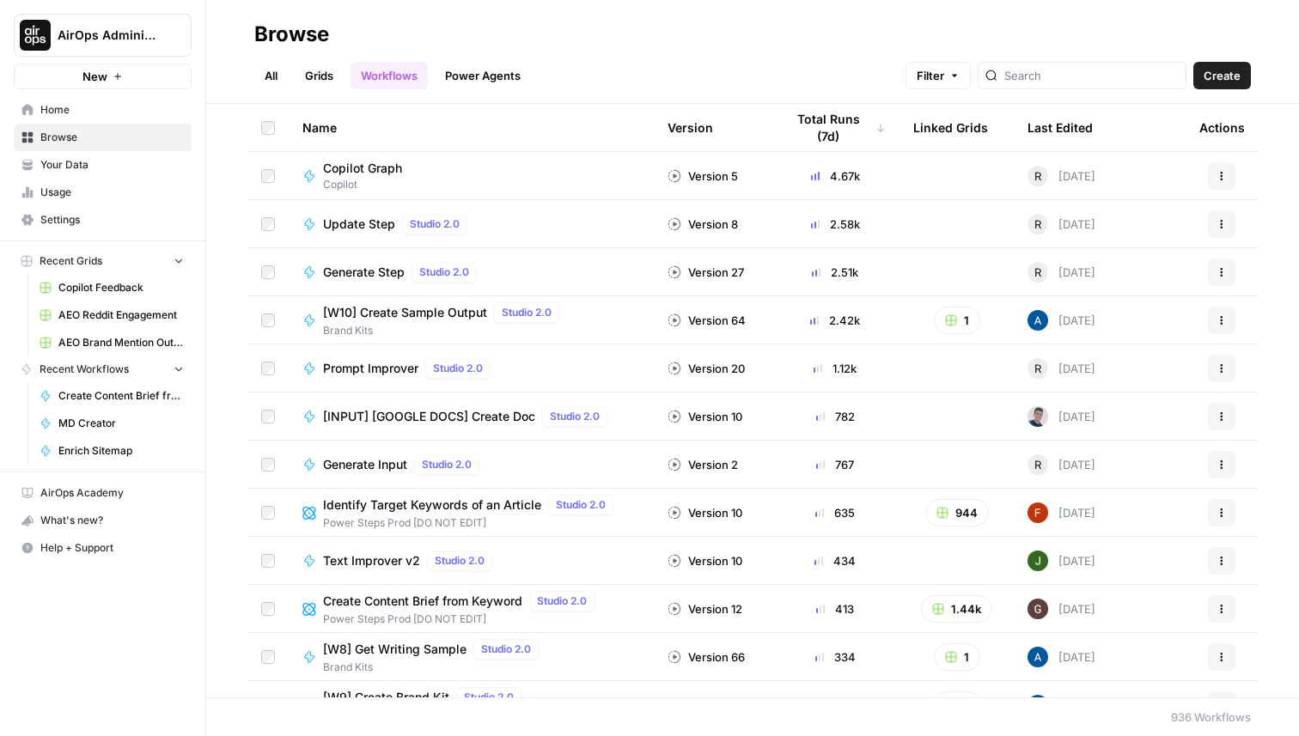
click at [265, 79] on link "All" at bounding box center [271, 75] width 34 height 27
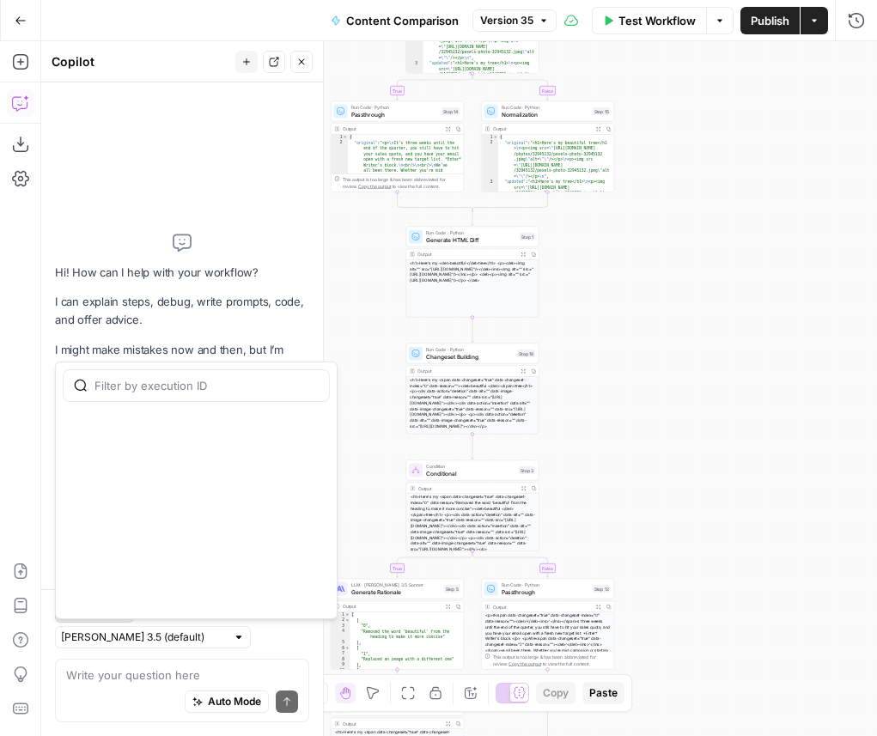
scroll to position [3021, 0]
